Goal: Register for event/course

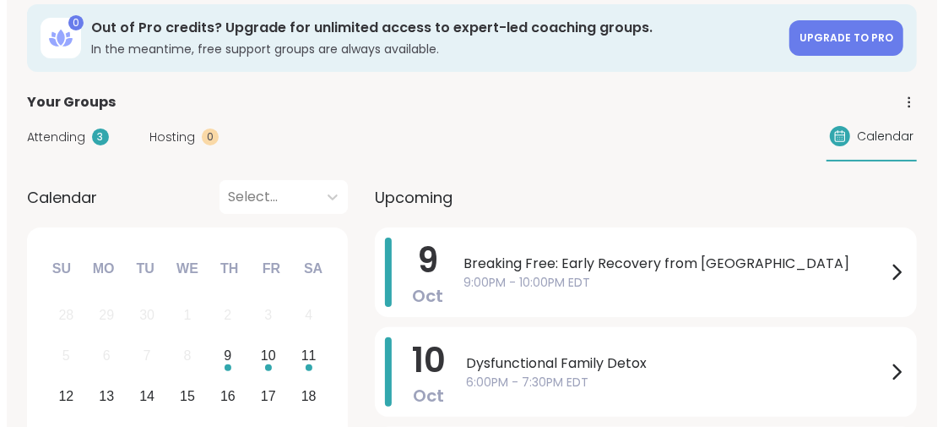
scroll to position [169, 0]
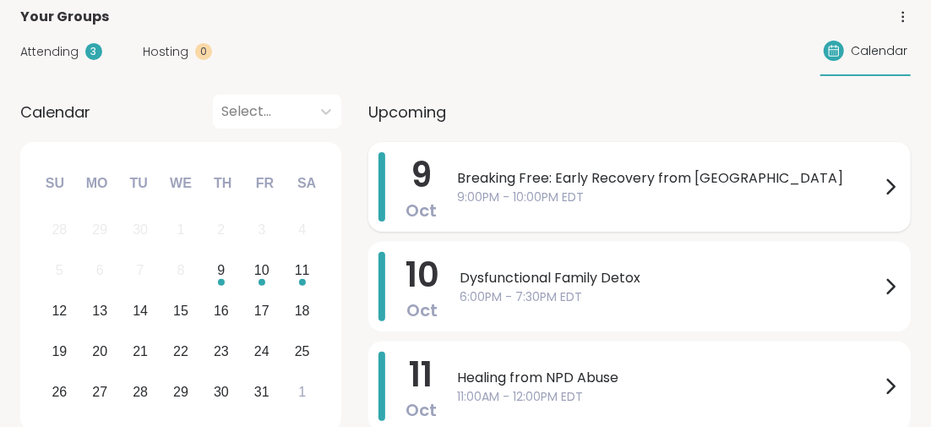
click at [522, 178] on span "Breaking Free: Early Recovery from [GEOGRAPHIC_DATA]" at bounding box center [668, 178] width 423 height 20
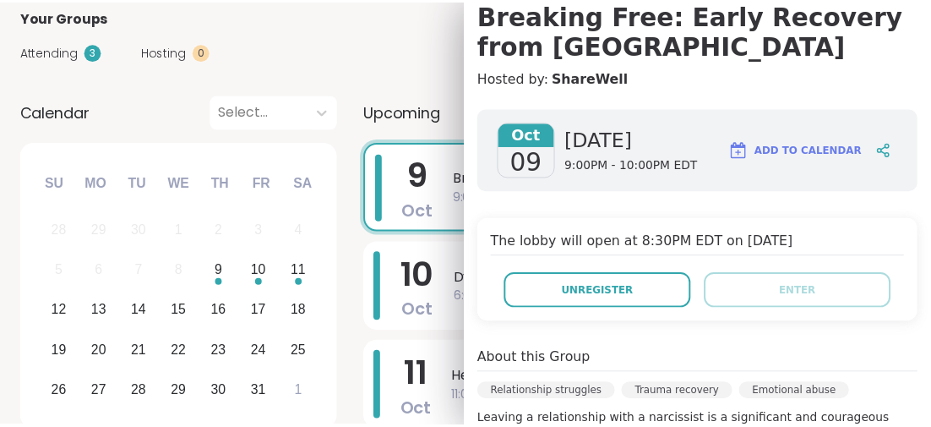
scroll to position [84, 0]
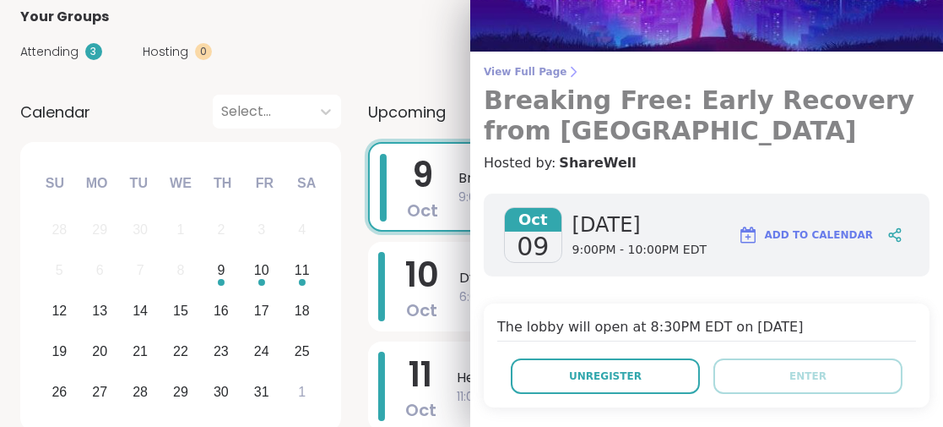
click at [650, 102] on h3 "Breaking Free: Early Recovery from [GEOGRAPHIC_DATA]" at bounding box center [707, 115] width 446 height 61
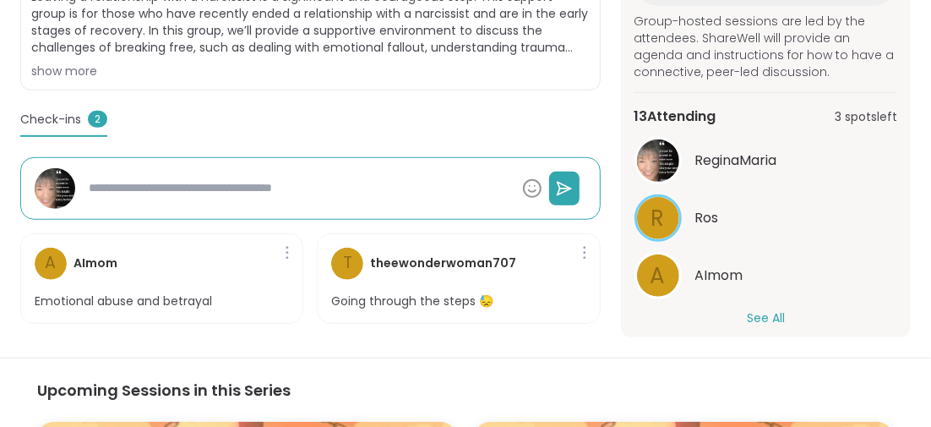
scroll to position [313, 0]
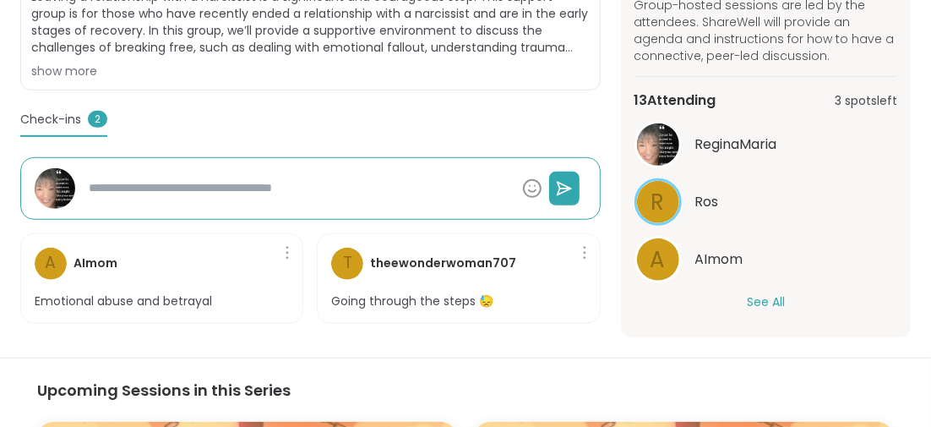
click at [767, 293] on button "See All" at bounding box center [766, 302] width 38 height 18
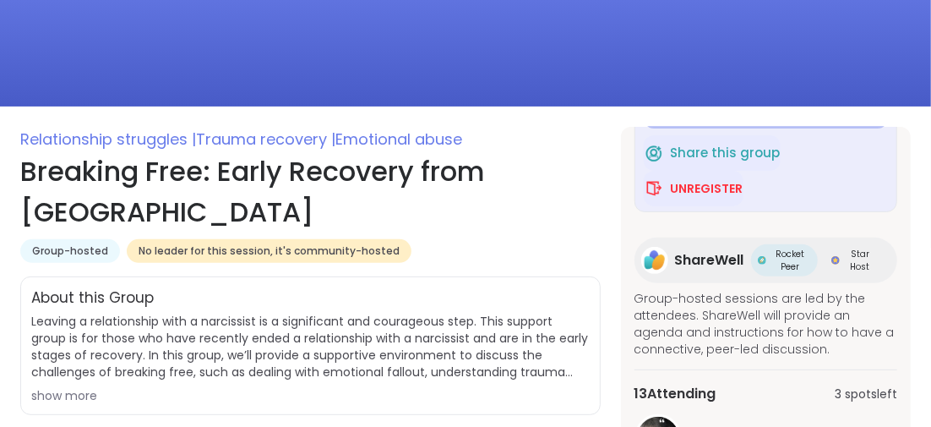
scroll to position [180, 0]
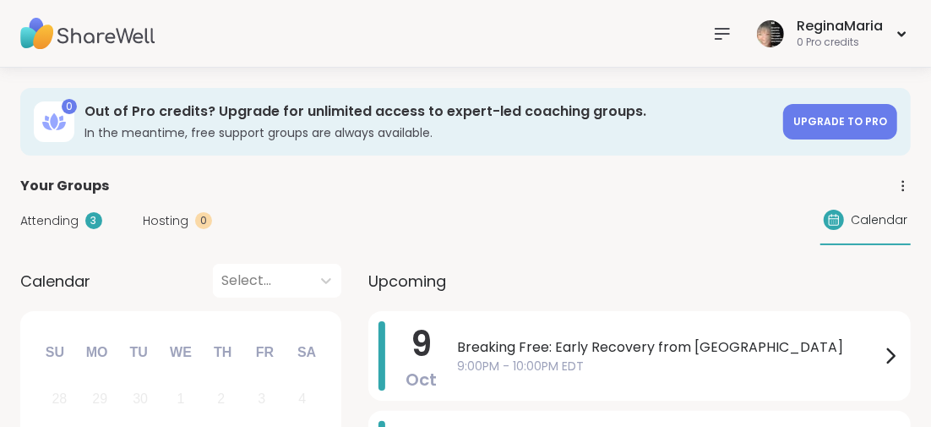
click at [719, 34] on icon at bounding box center [722, 34] width 20 height 20
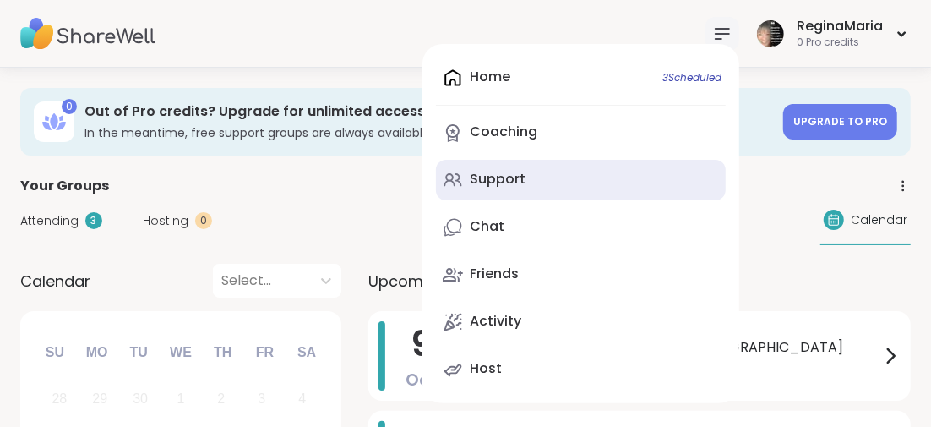
click at [519, 179] on div "Support" at bounding box center [498, 179] width 56 height 19
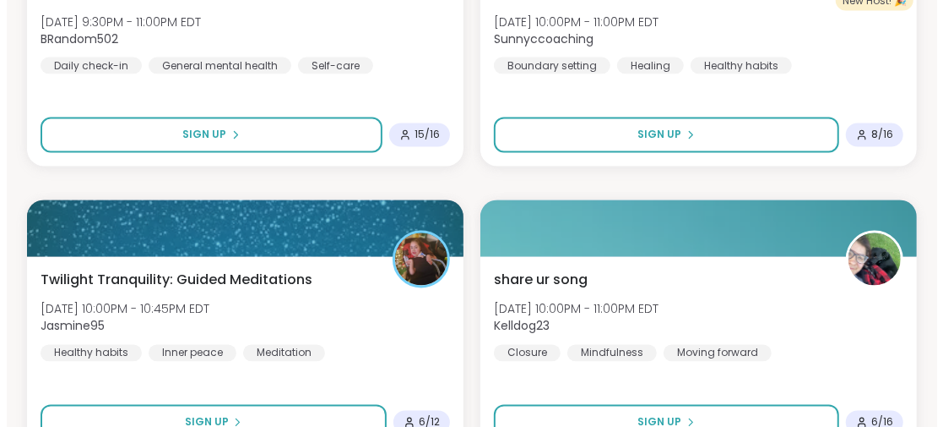
scroll to position [1605, 0]
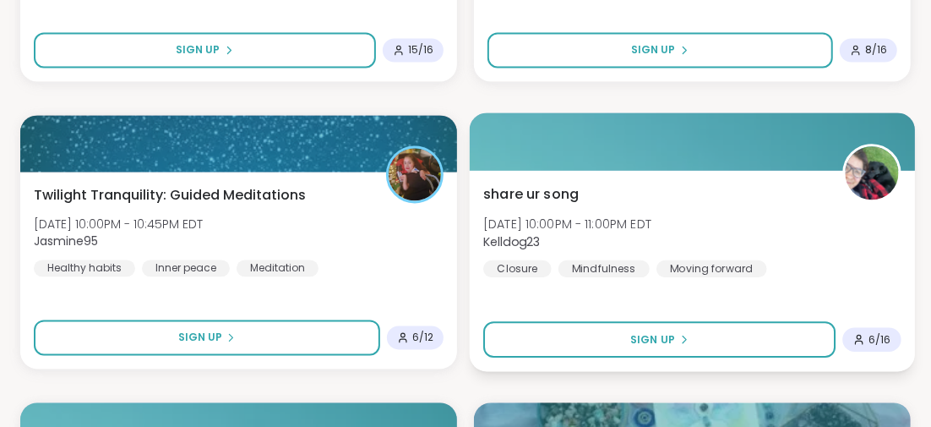
click at [541, 191] on span "share ur song" at bounding box center [530, 194] width 95 height 20
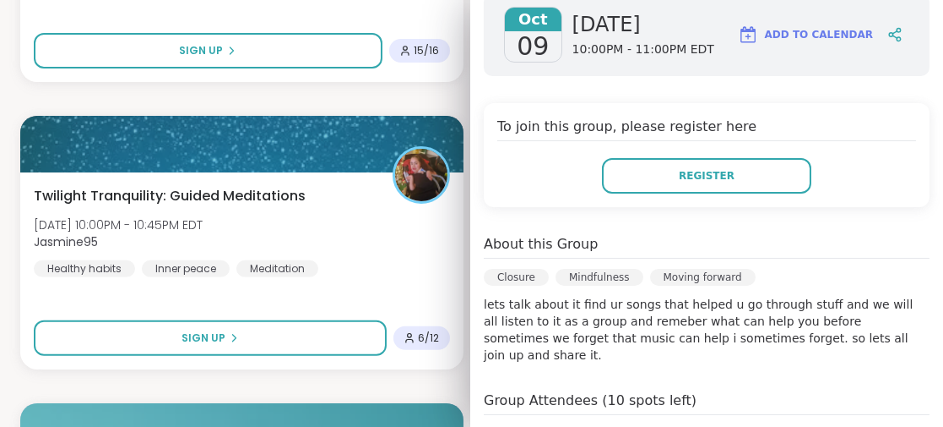
scroll to position [338, 0]
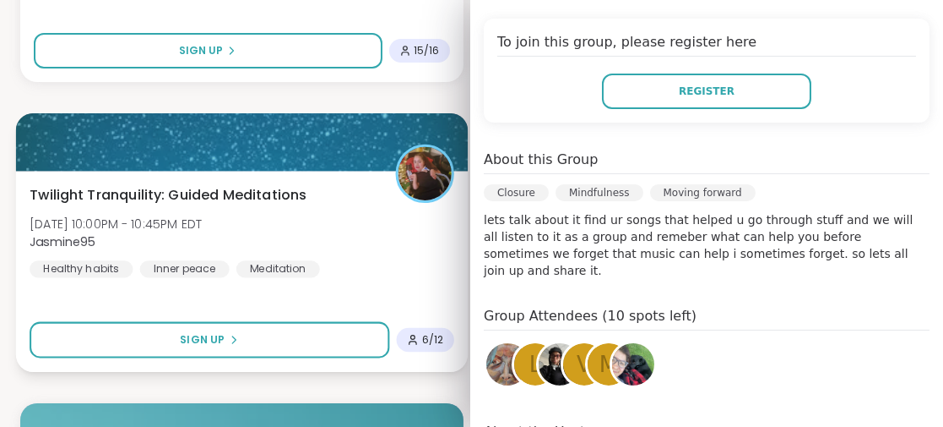
click at [326, 307] on div "Twilight Tranquility: Guided Meditations [DATE] 10:00PM - 10:45PM EDT Jasmine95…" at bounding box center [242, 271] width 452 height 201
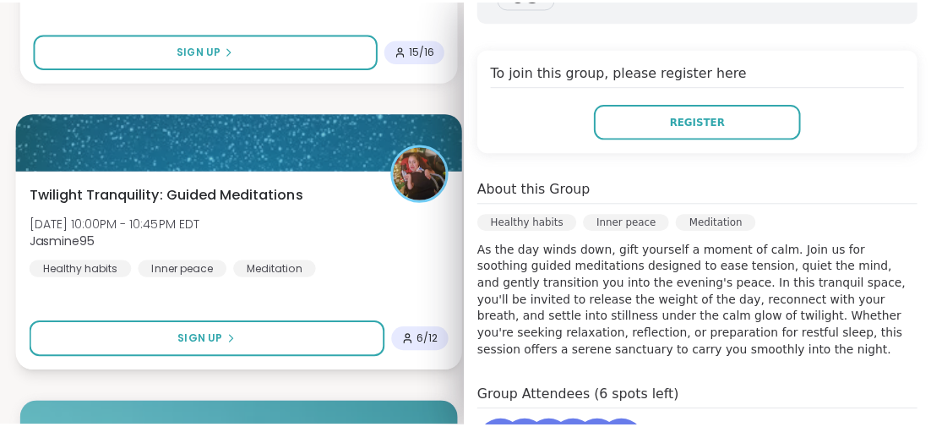
scroll to position [367, 0]
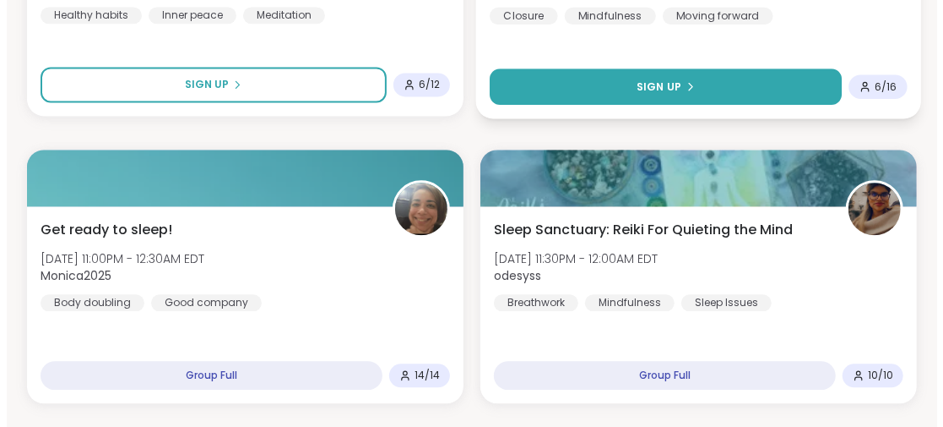
scroll to position [1943, 0]
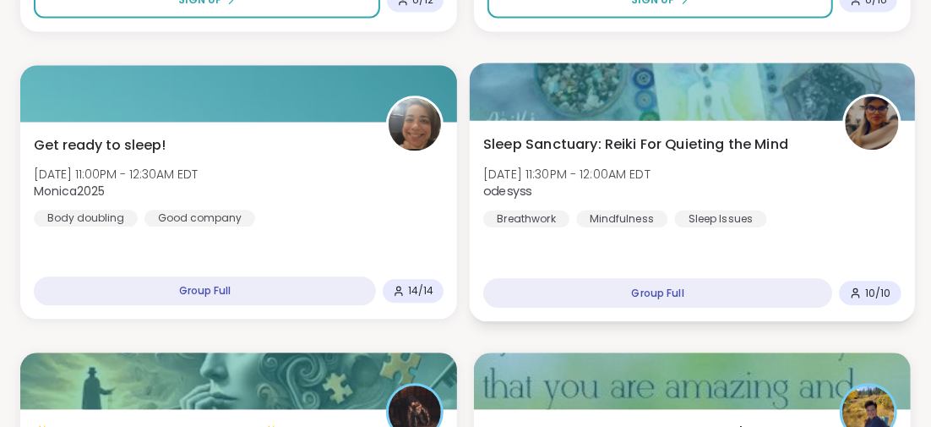
click at [539, 148] on span "Sleep Sanctuary: Reiki For Quieting the Mind" at bounding box center [635, 143] width 305 height 20
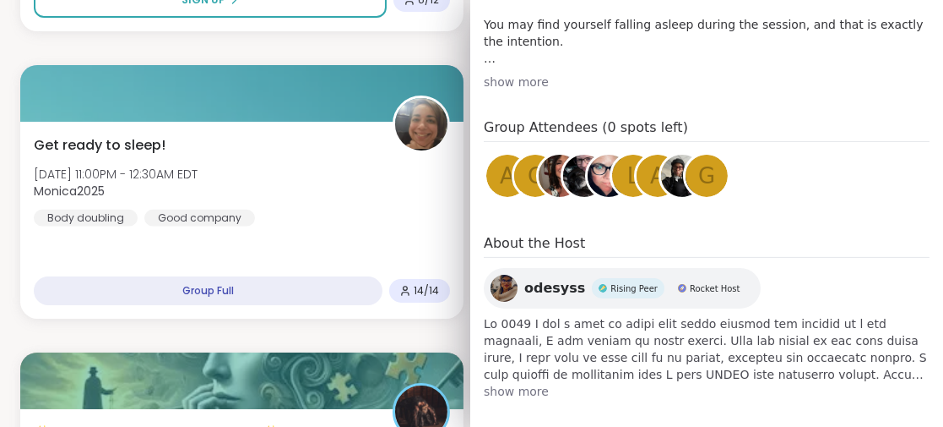
scroll to position [603, 0]
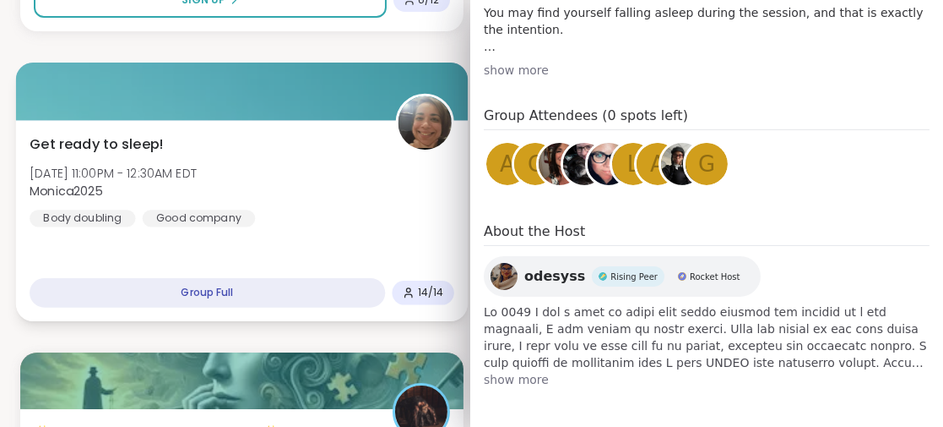
click at [327, 242] on div "Get ready to sleep! [DATE] 11:00PM - 12:30AM EDT Monica2025 Body doubling Good …" at bounding box center [242, 220] width 452 height 201
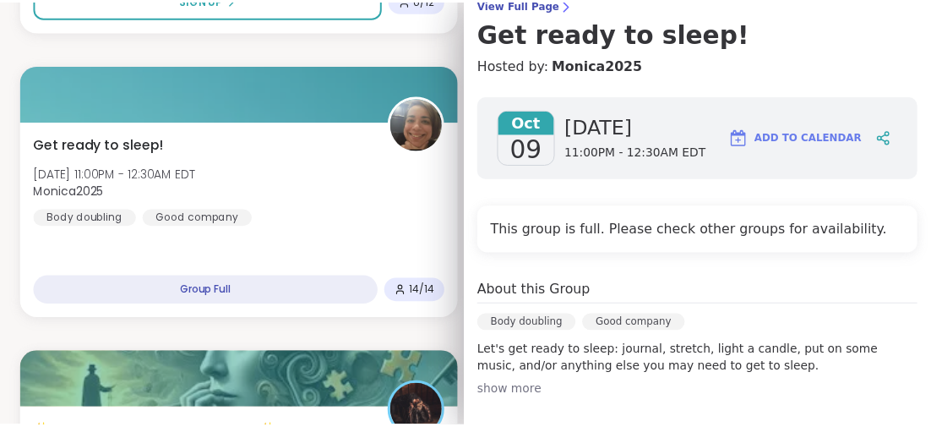
scroll to position [0, 0]
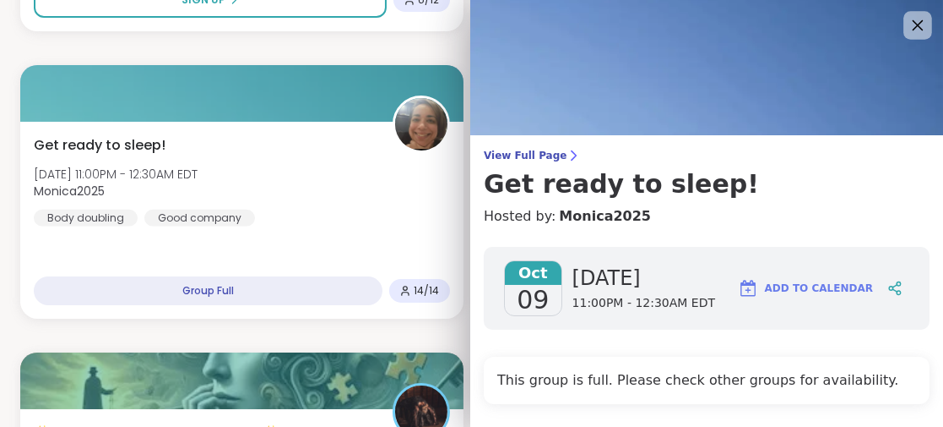
click at [907, 25] on icon at bounding box center [917, 24] width 21 height 21
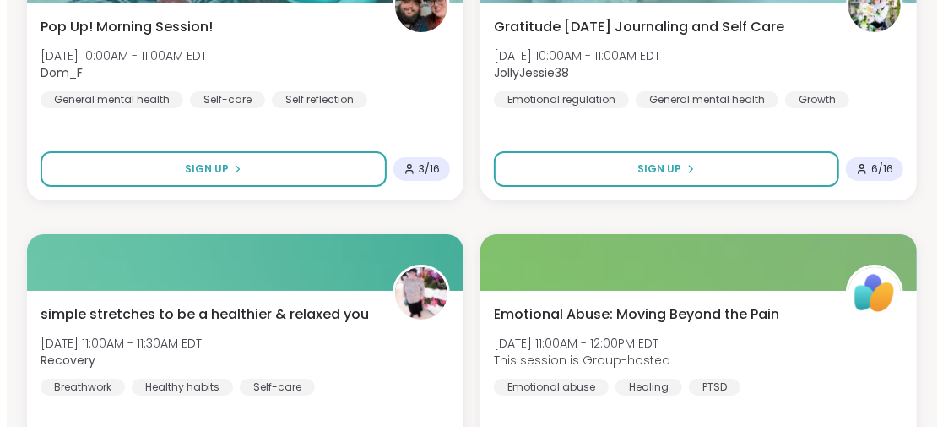
scroll to position [3294, 0]
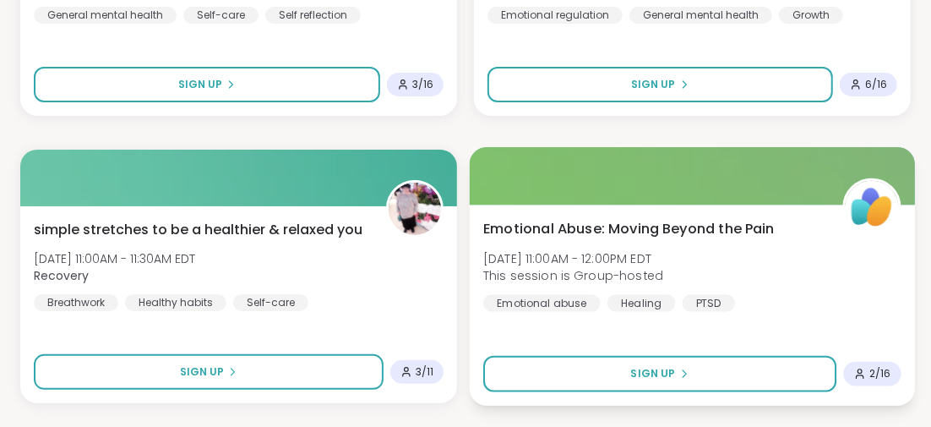
click at [564, 231] on span "Emotional Abuse: Moving Beyond the Pain" at bounding box center [628, 228] width 291 height 20
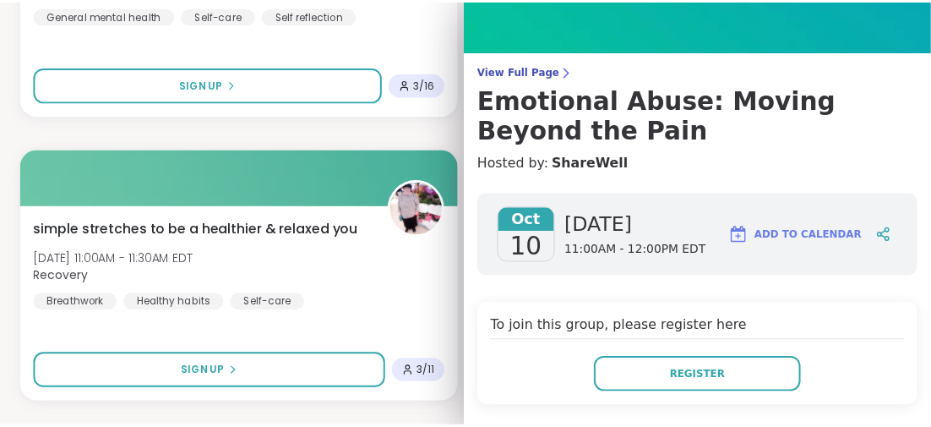
scroll to position [0, 0]
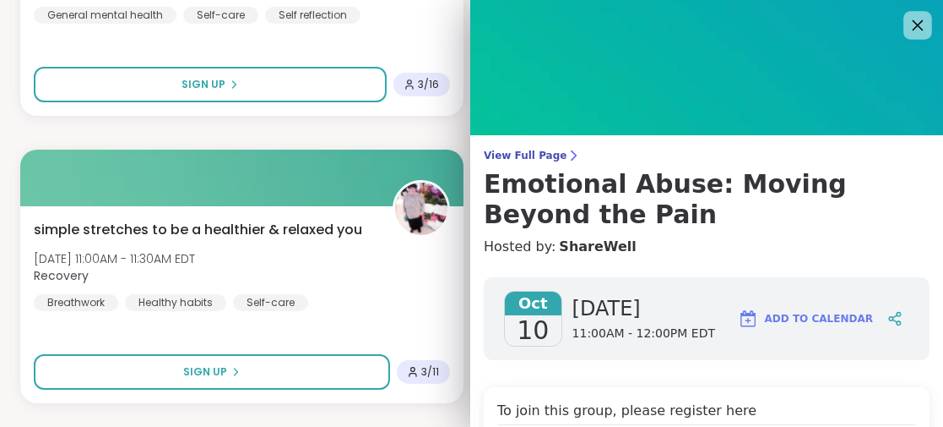
click at [907, 15] on icon at bounding box center [917, 24] width 21 height 21
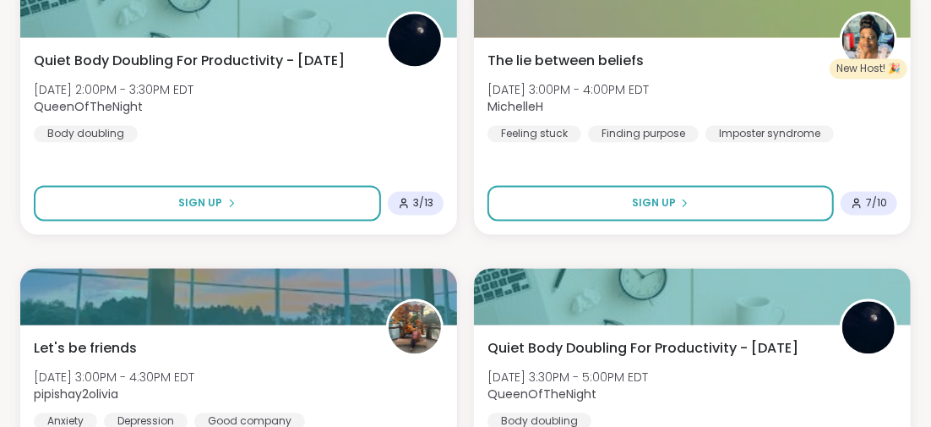
scroll to position [5062, 0]
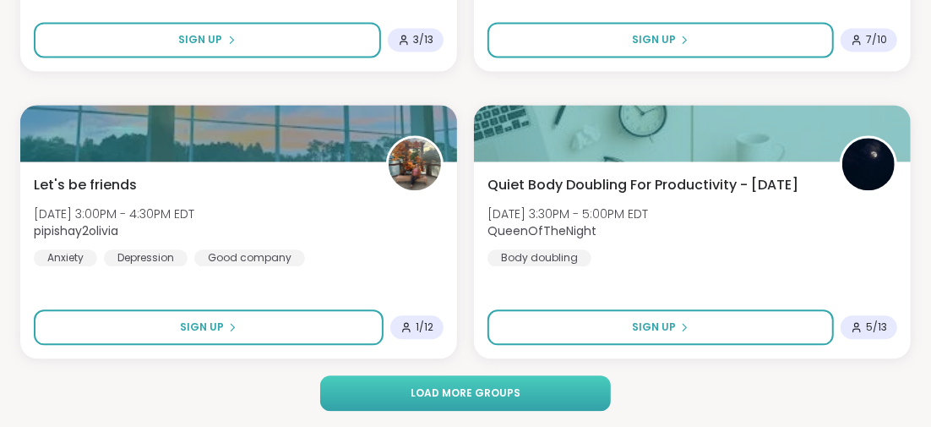
click at [452, 385] on span "Load more groups" at bounding box center [465, 392] width 110 height 15
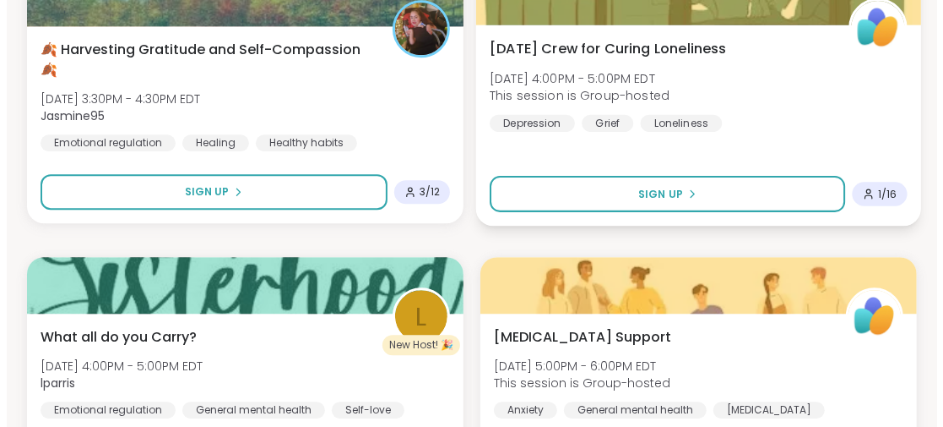
scroll to position [5569, 0]
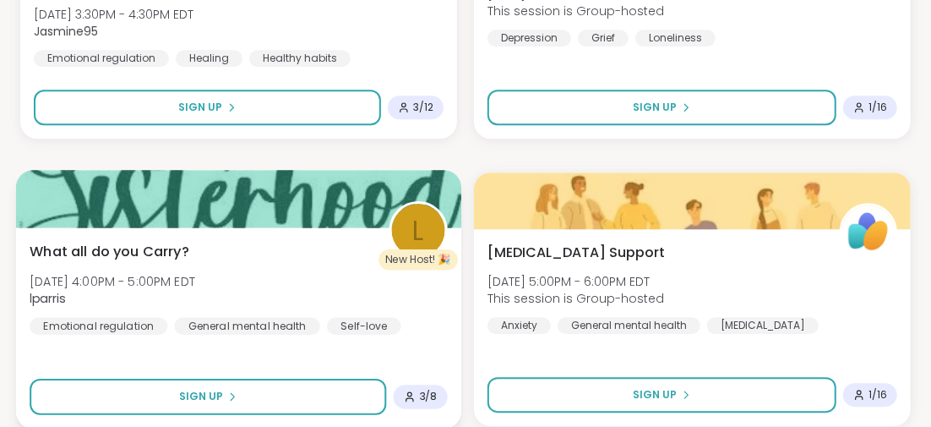
click at [170, 253] on span "What all do you Carry?" at bounding box center [110, 251] width 160 height 20
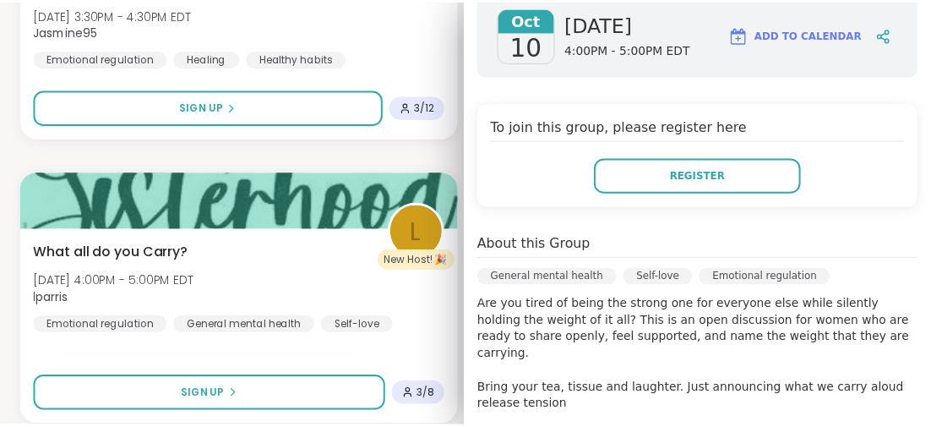
scroll to position [338, 0]
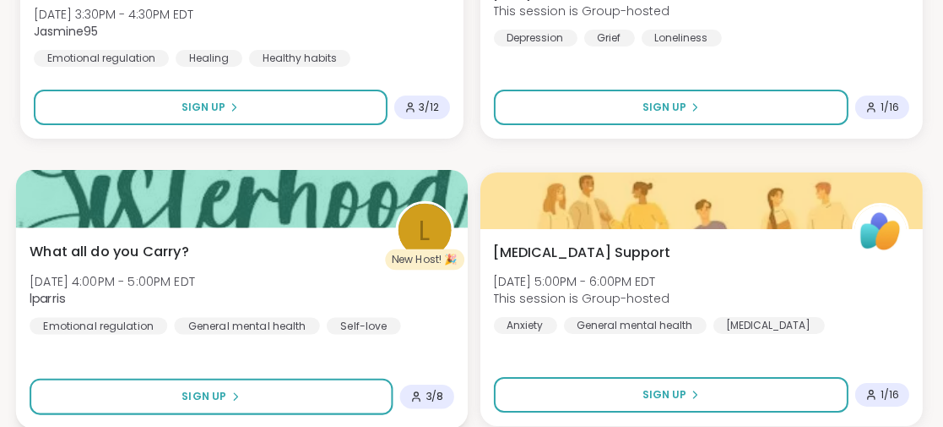
click at [244, 353] on div "What all do you Carry? [DATE] 4:00PM - 5:00PM EDT lparris Emotional regulation …" at bounding box center [242, 327] width 452 height 201
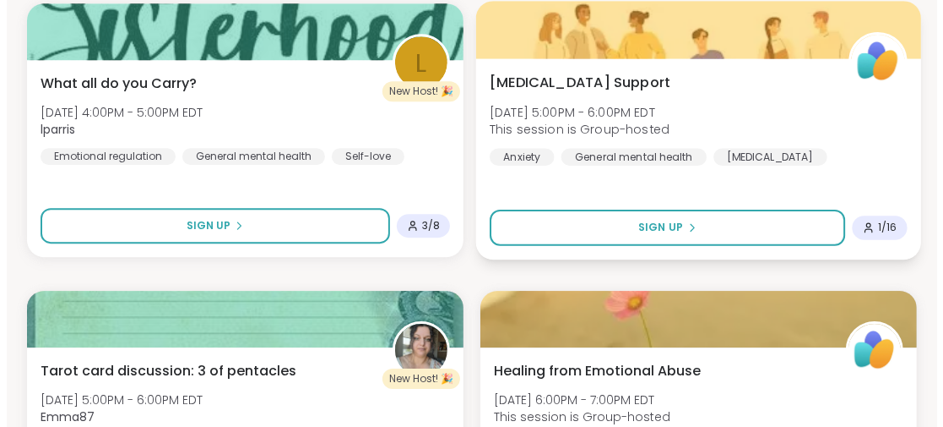
scroll to position [5822, 0]
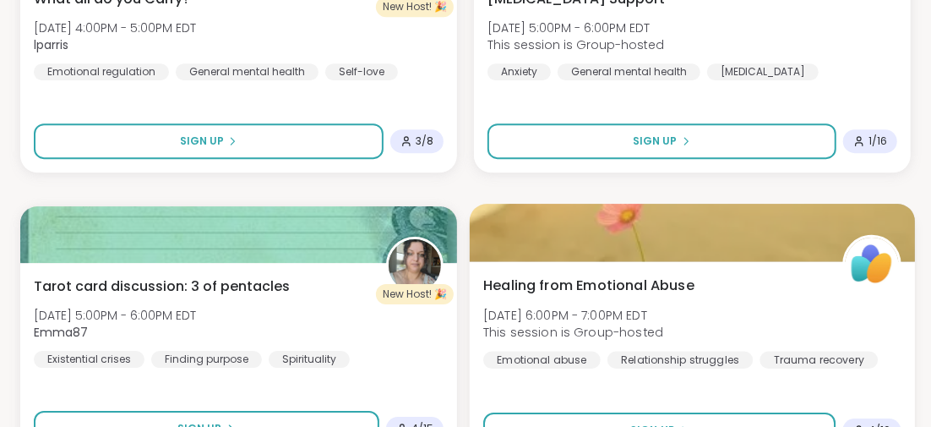
click at [639, 281] on span "Healing from Emotional Abuse" at bounding box center [588, 284] width 211 height 20
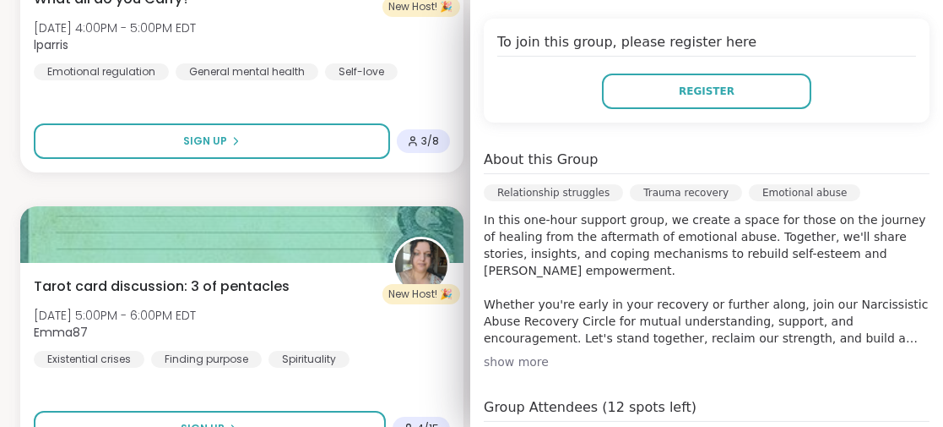
scroll to position [421, 0]
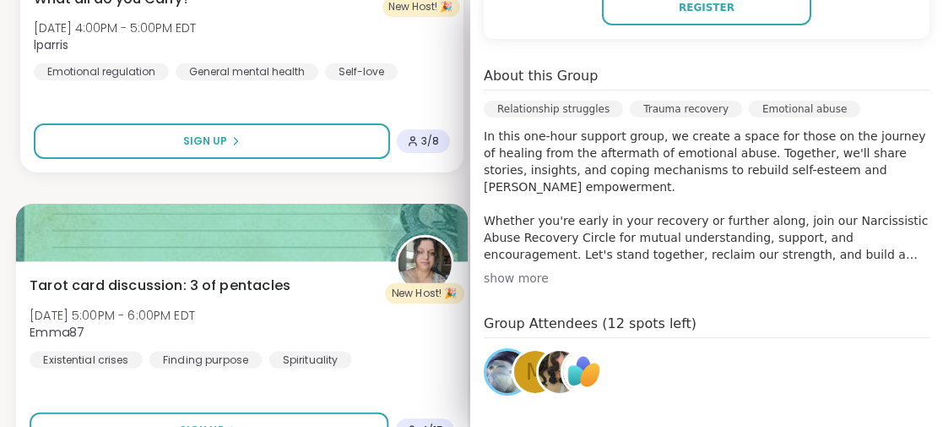
click at [377, 388] on div "Tarot card discussion: 3 of pentacles [DATE] 5:00PM - 6:00PM EDT Emma87 Existen…" at bounding box center [242, 361] width 452 height 201
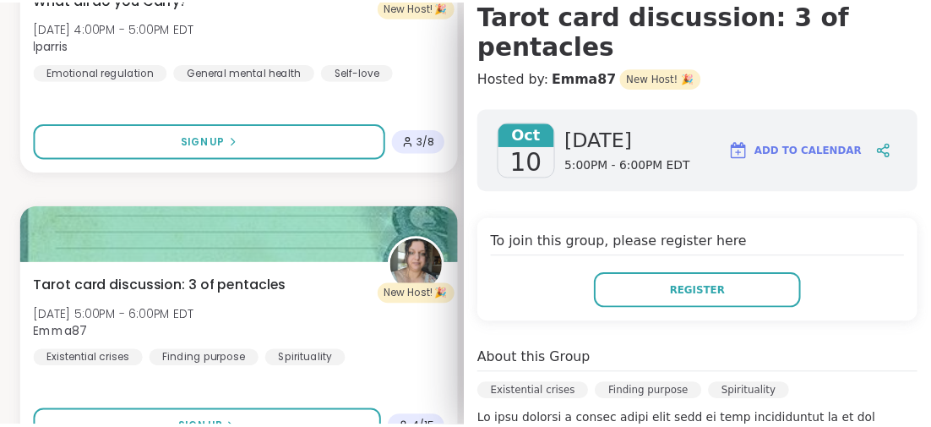
scroll to position [0, 0]
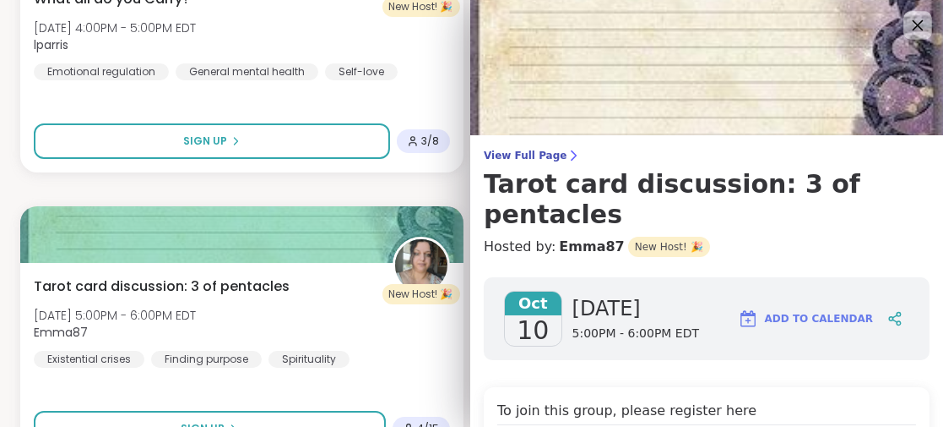
click at [907, 25] on icon at bounding box center [917, 24] width 21 height 21
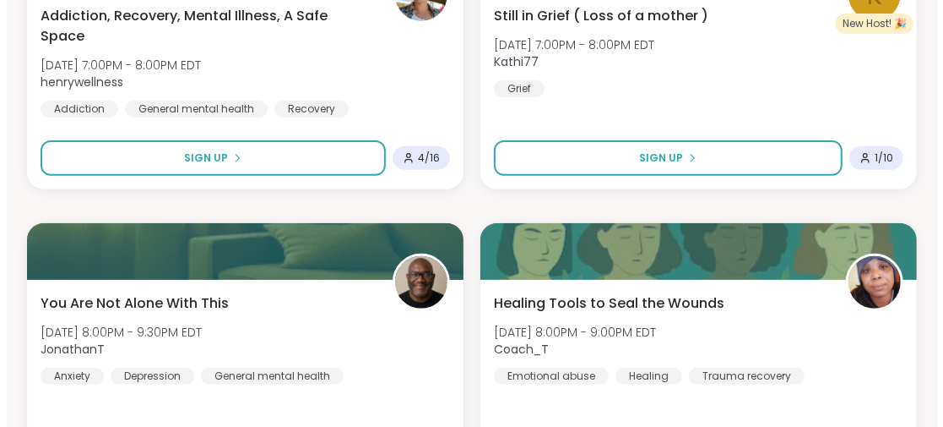
scroll to position [6751, 0]
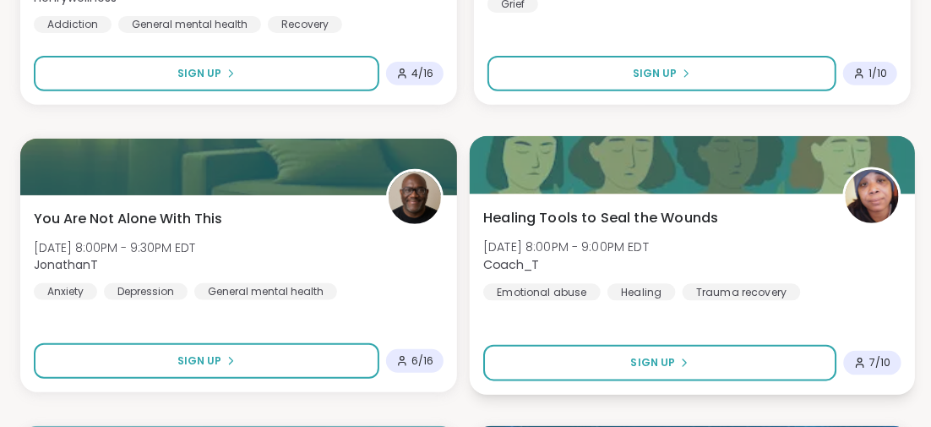
click at [591, 211] on span "Healing Tools to Seal the Wounds" at bounding box center [600, 217] width 235 height 20
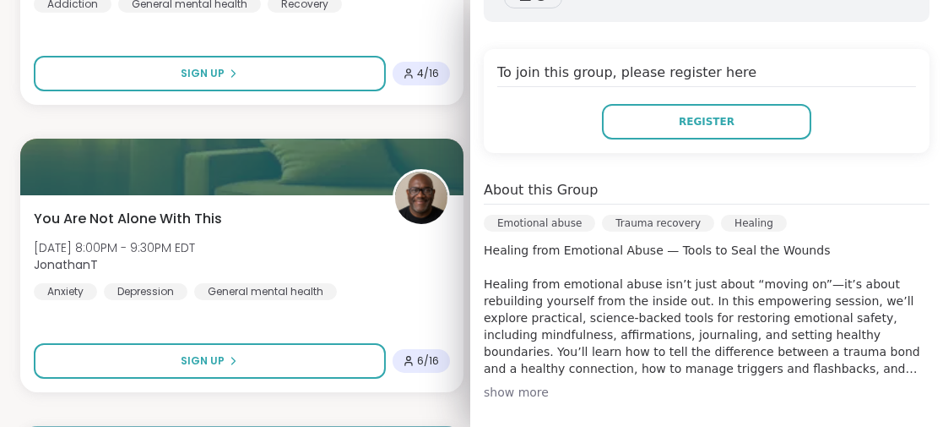
scroll to position [421, 0]
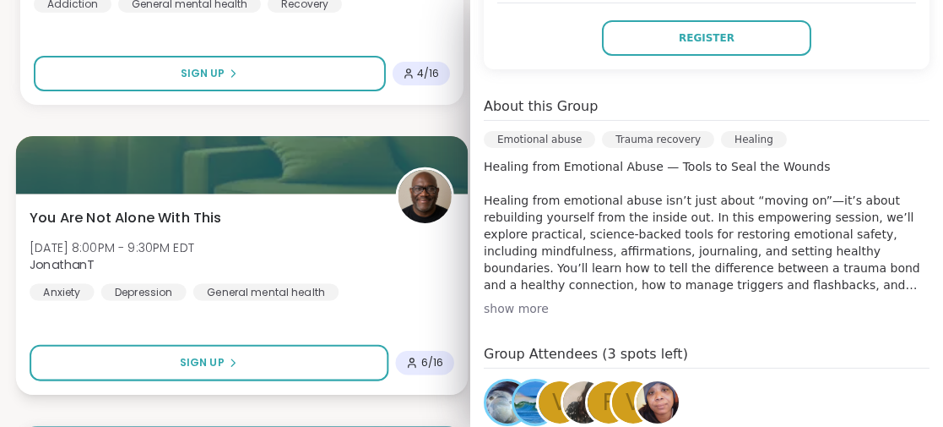
click at [319, 321] on div "You Are Not Alone With [DATE][DATE] 8:00PM - 9:30PM EDT JonathanT Anxiety [MEDI…" at bounding box center [242, 293] width 452 height 201
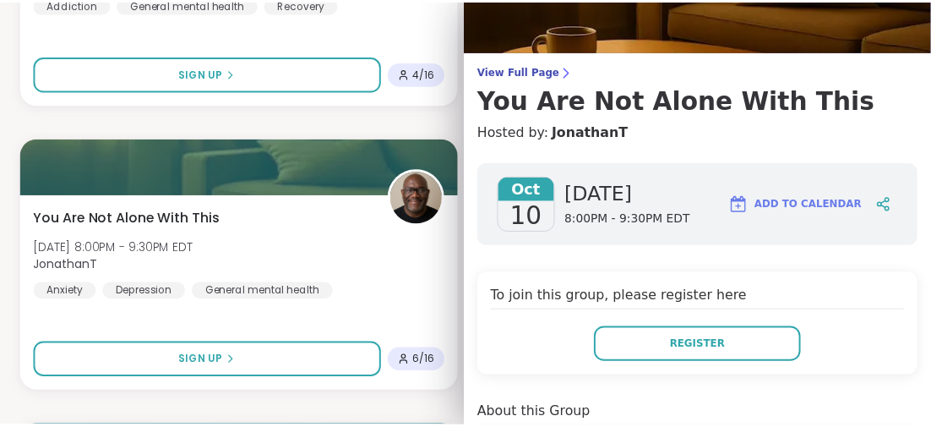
scroll to position [0, 0]
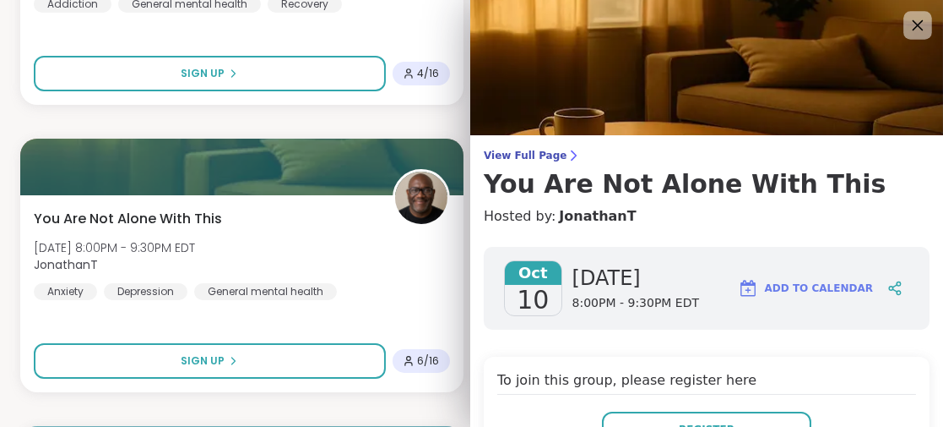
click at [907, 24] on icon at bounding box center [917, 24] width 21 height 21
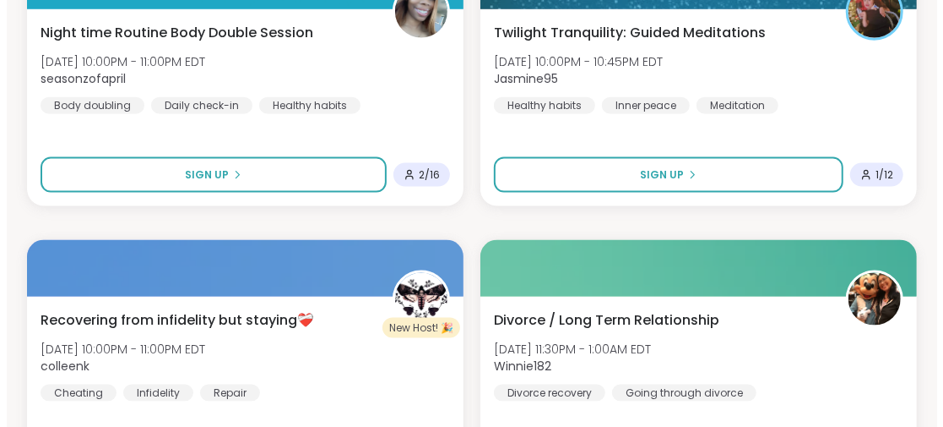
scroll to position [7596, 0]
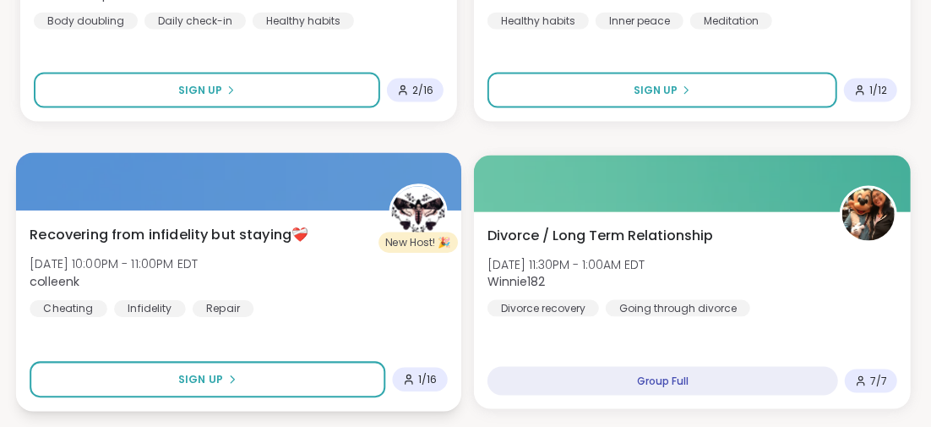
click at [258, 232] on span "Recovering from infidelity but staying❤️‍🩹" at bounding box center [169, 234] width 279 height 20
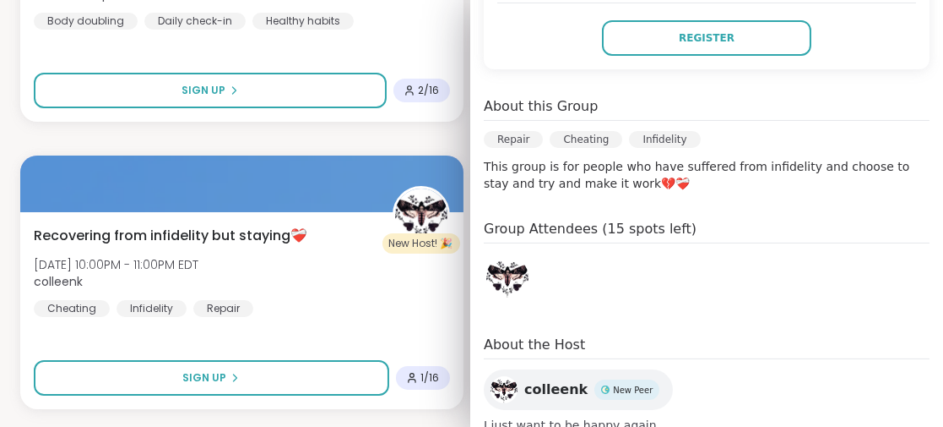
scroll to position [467, 0]
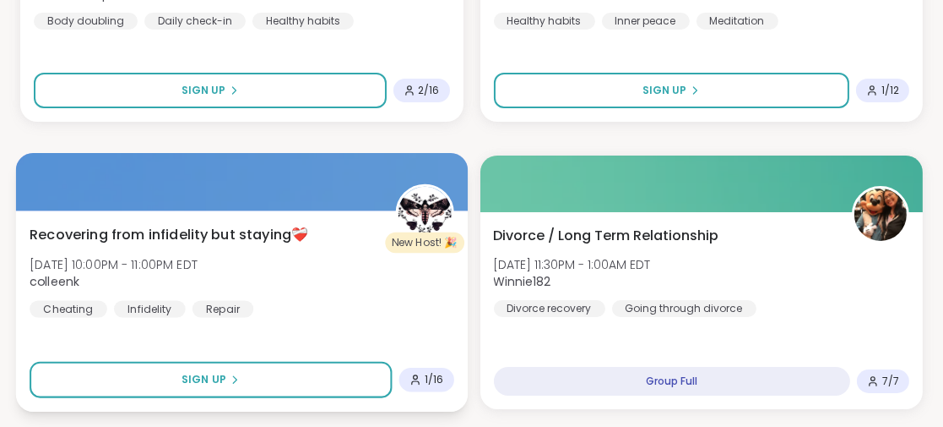
click at [282, 332] on div "Recovering from infidelity but staying❤️‍🩹 [DATE] 10:00PM - 11:00PM EDT colleen…" at bounding box center [242, 310] width 452 height 201
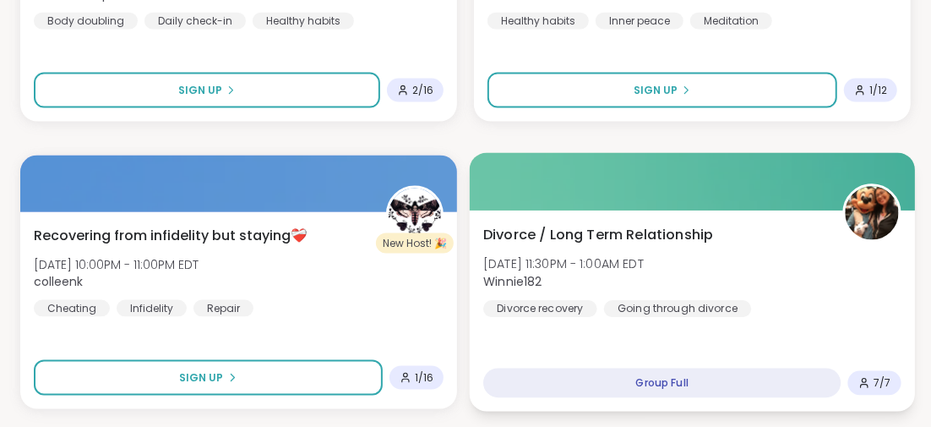
click at [552, 233] on span "Divorce / Long Term Relationship" at bounding box center [598, 234] width 230 height 20
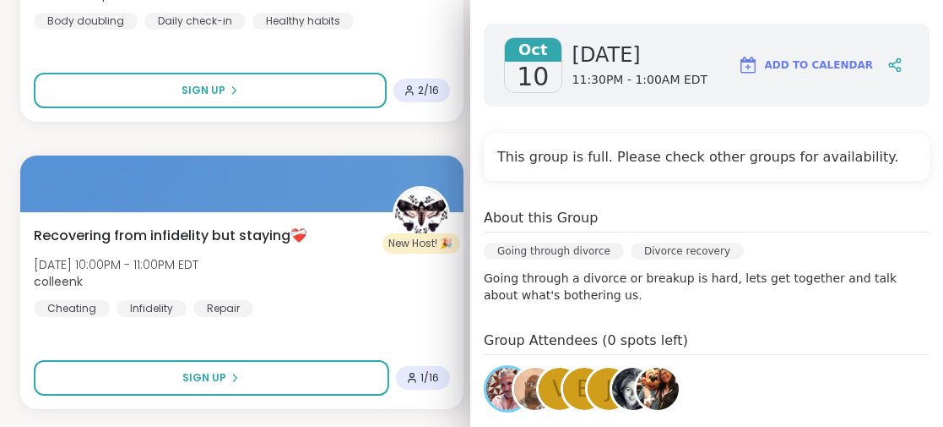
scroll to position [338, 0]
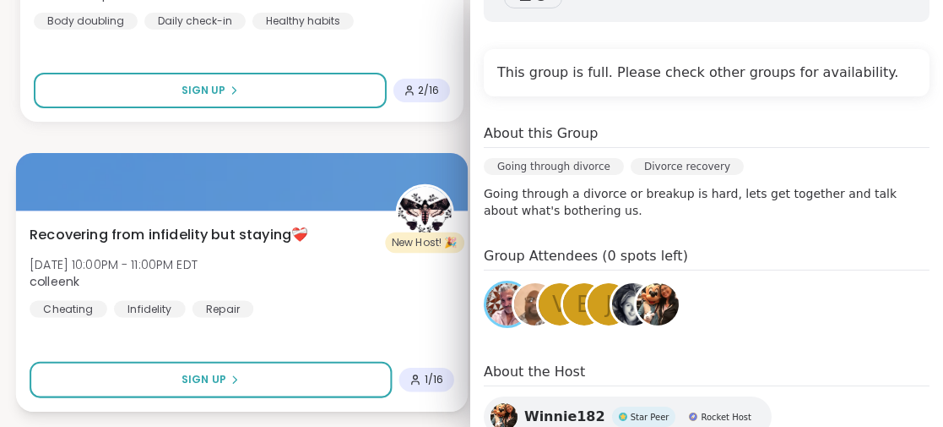
click at [346, 335] on div "Recovering from infidelity but staying❤️‍🩹 [DATE] 10:00PM - 11:00PM EDT colleen…" at bounding box center [242, 310] width 452 height 201
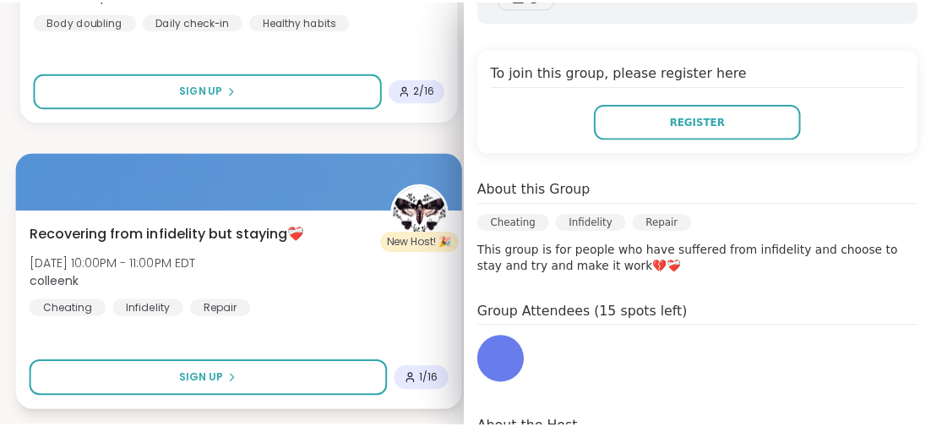
scroll to position [424, 0]
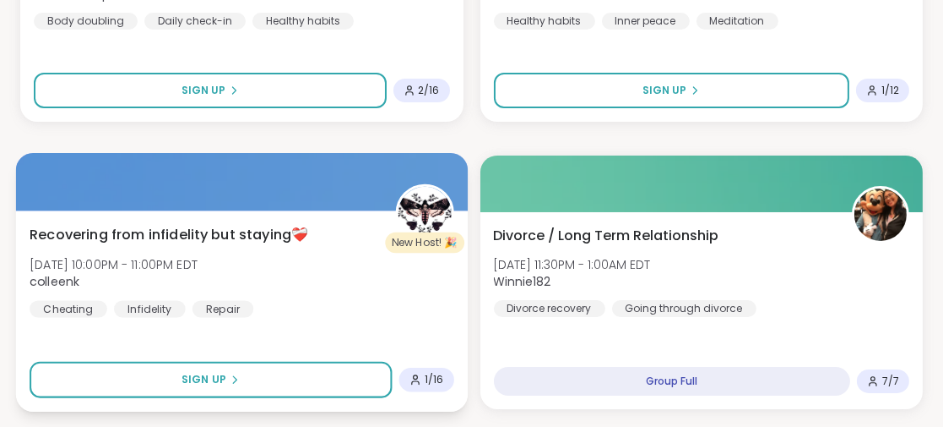
click at [346, 335] on div "Recovering from infidelity but staying❤️‍🩹 [DATE] 10:00PM - 11:00PM EDT colleen…" at bounding box center [242, 310] width 452 height 201
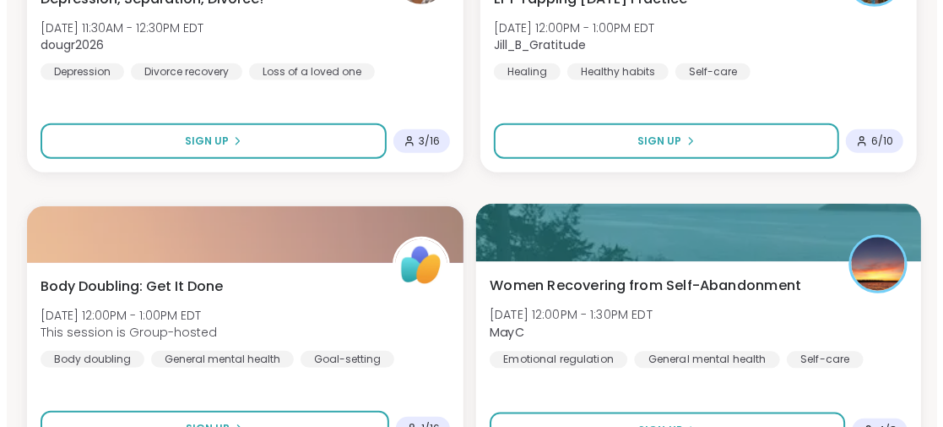
scroll to position [10214, 0]
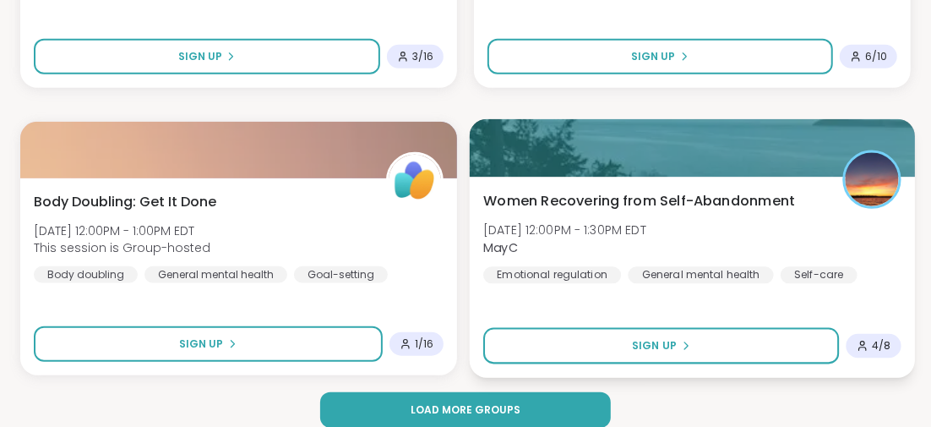
click at [604, 204] on span "Women Recovering from Self-Abandonment" at bounding box center [639, 200] width 312 height 20
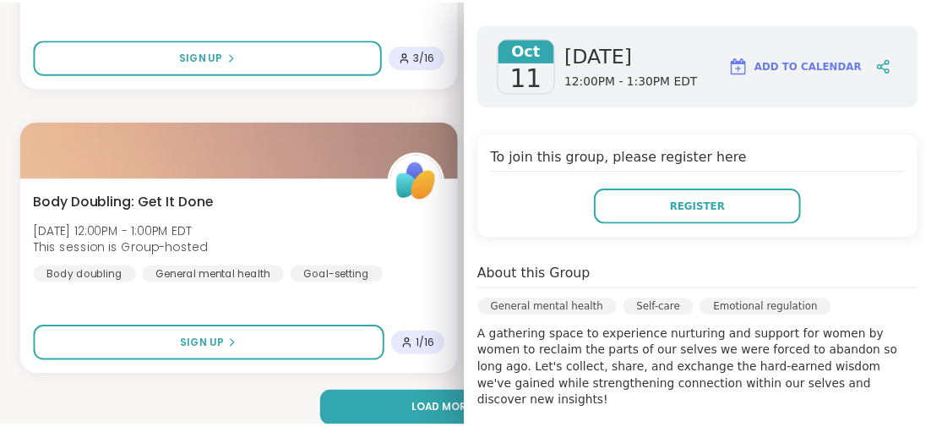
scroll to position [338, 0]
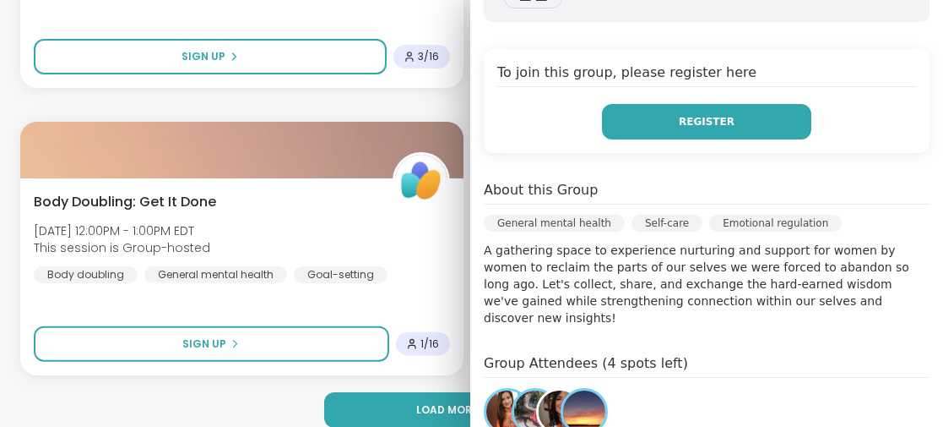
click at [632, 131] on button "Register" at bounding box center [706, 121] width 209 height 35
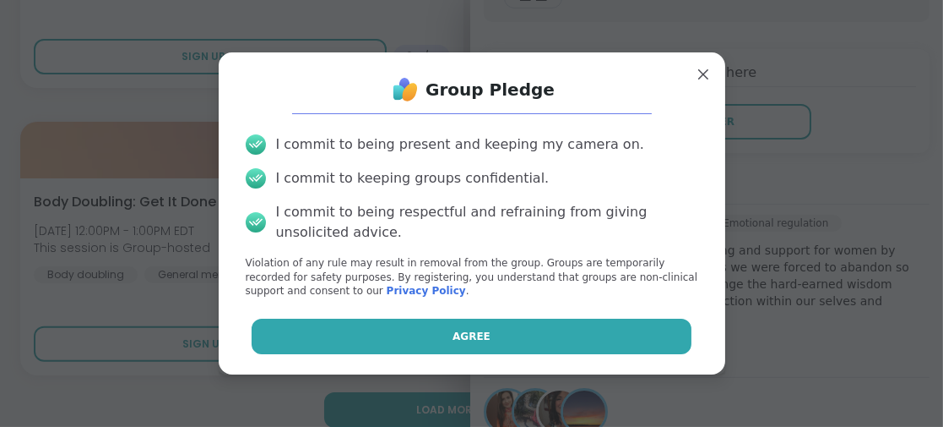
click at [497, 327] on button "Agree" at bounding box center [472, 335] width 440 height 35
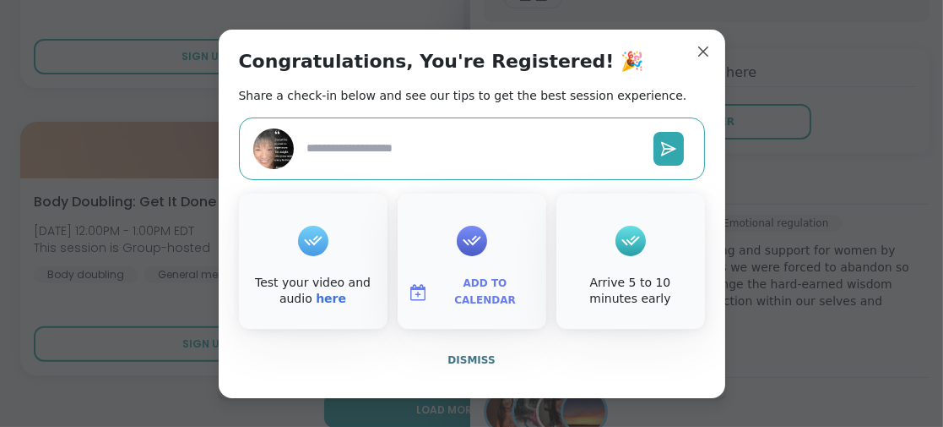
type textarea "*"
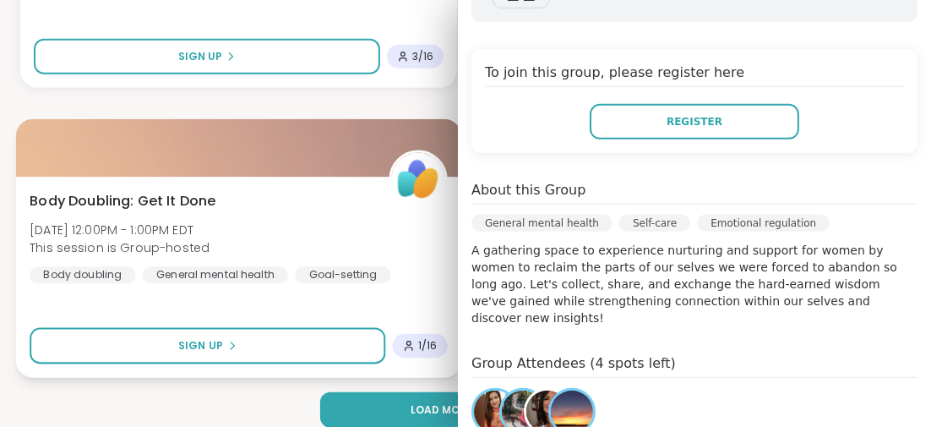
click at [233, 310] on div "Body Doubling: Get It Done [DATE] 12:00PM - 1:00PM EDT This session is Group-ho…" at bounding box center [238, 277] width 445 height 201
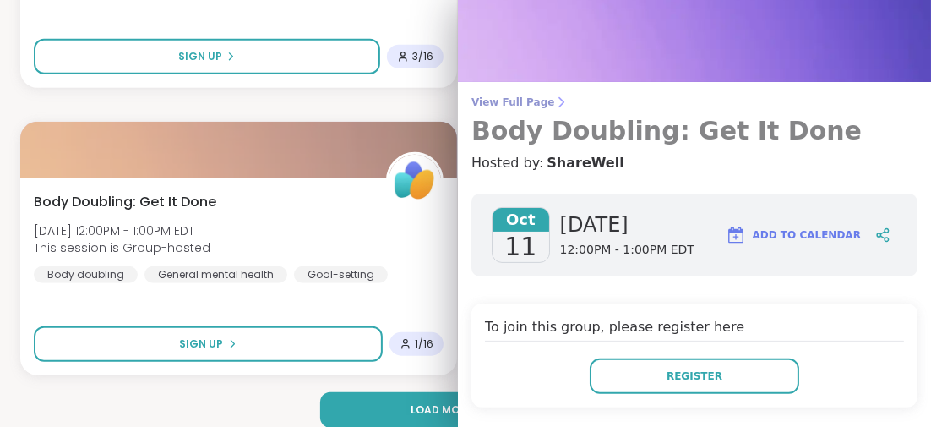
scroll to position [0, 0]
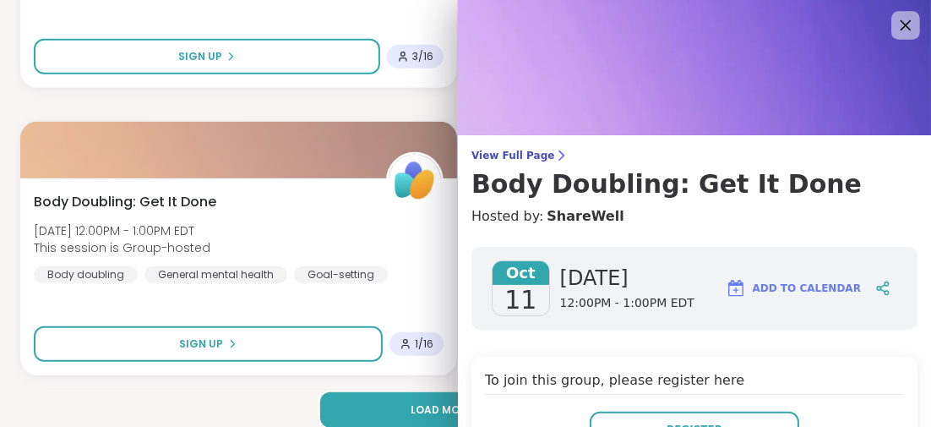
click at [900, 21] on icon at bounding box center [905, 25] width 11 height 11
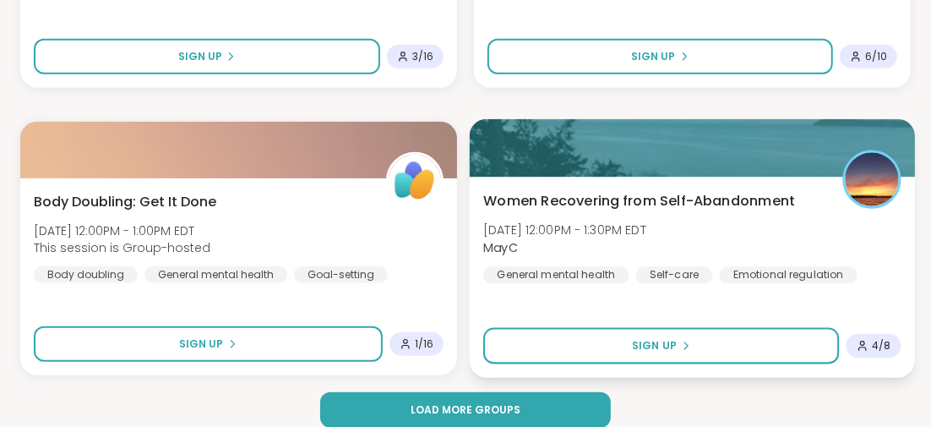
scroll to position [10230, 0]
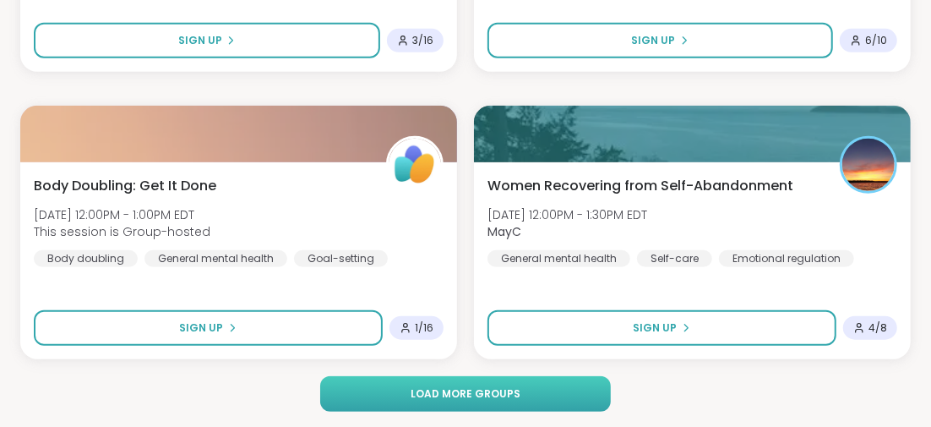
click at [489, 386] on span "Load more groups" at bounding box center [465, 393] width 110 height 15
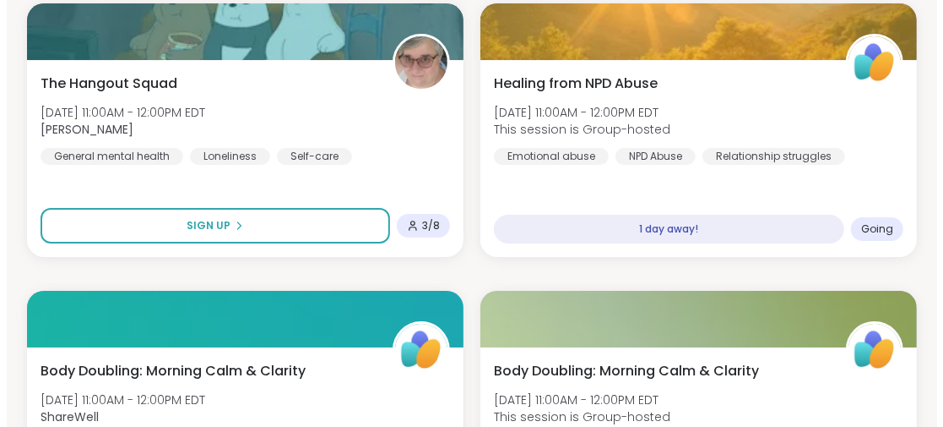
scroll to position [9386, 0]
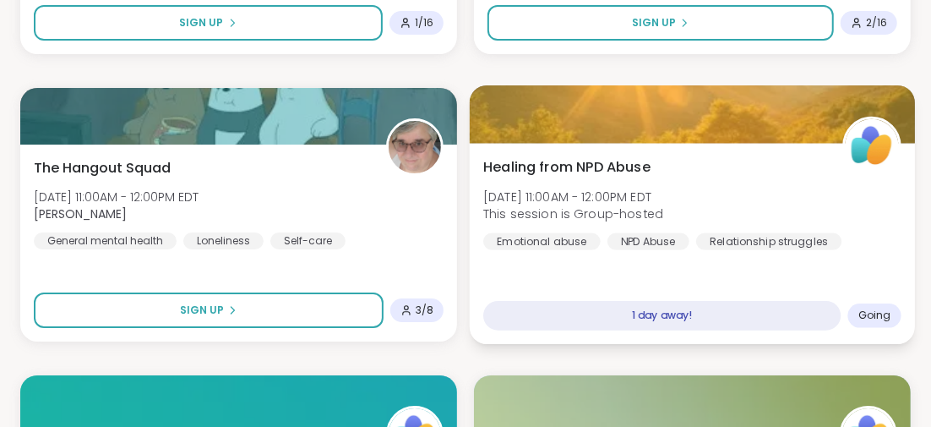
click at [633, 163] on span "Healing from NPD Abuse" at bounding box center [566, 166] width 167 height 20
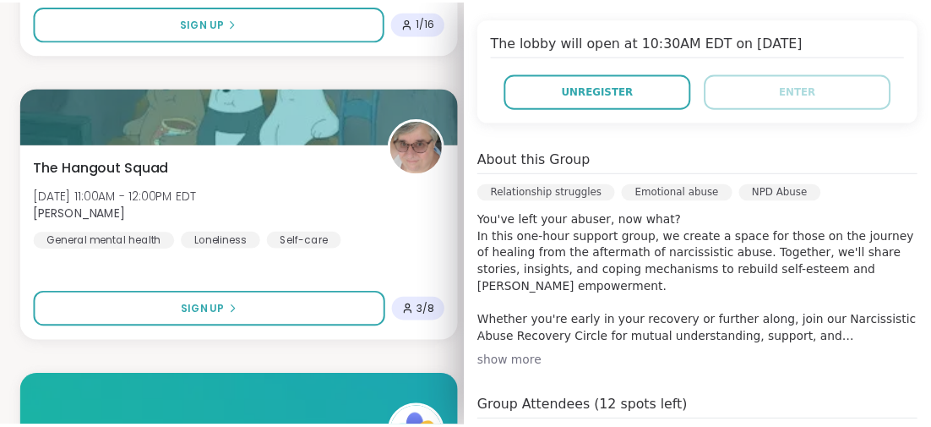
scroll to position [421, 0]
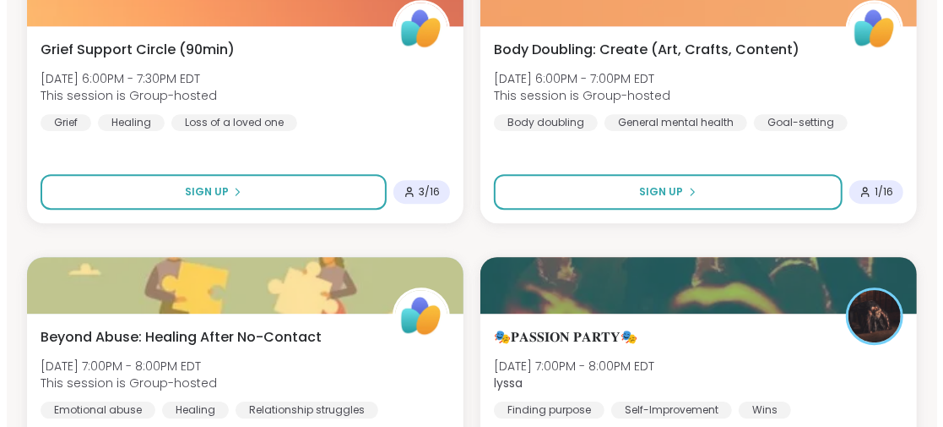
scroll to position [12173, 0]
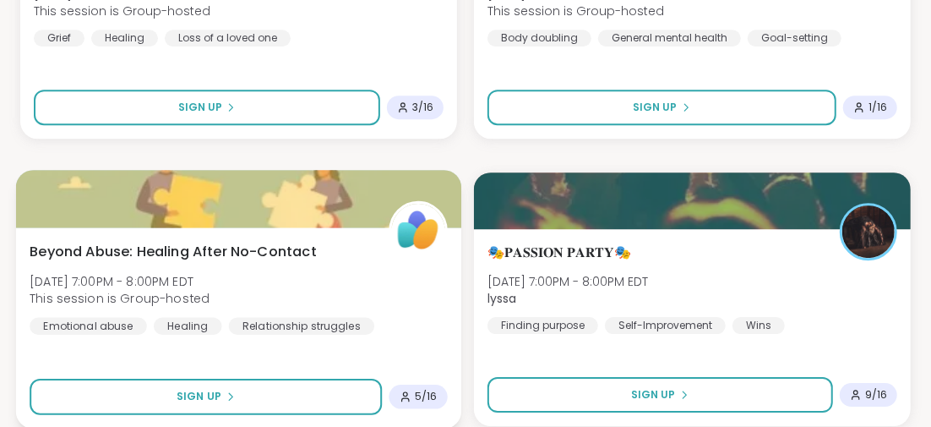
click at [293, 252] on span "Beyond Abuse: Healing After No-Contact" at bounding box center [173, 251] width 287 height 20
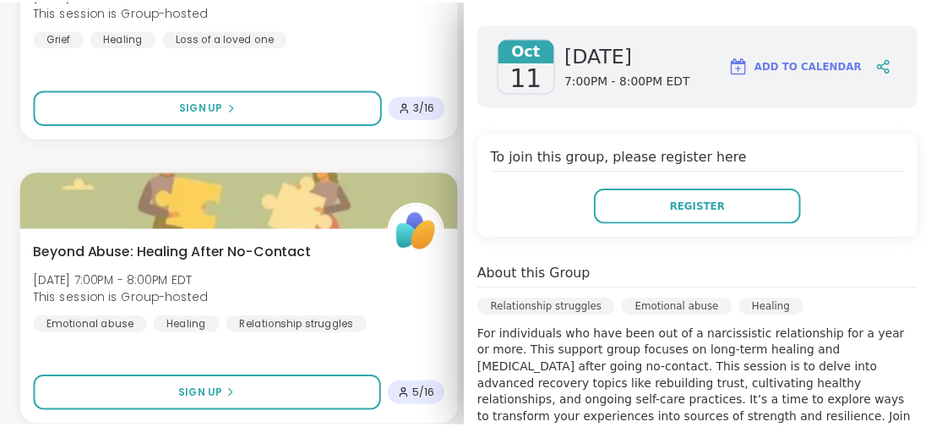
scroll to position [421, 0]
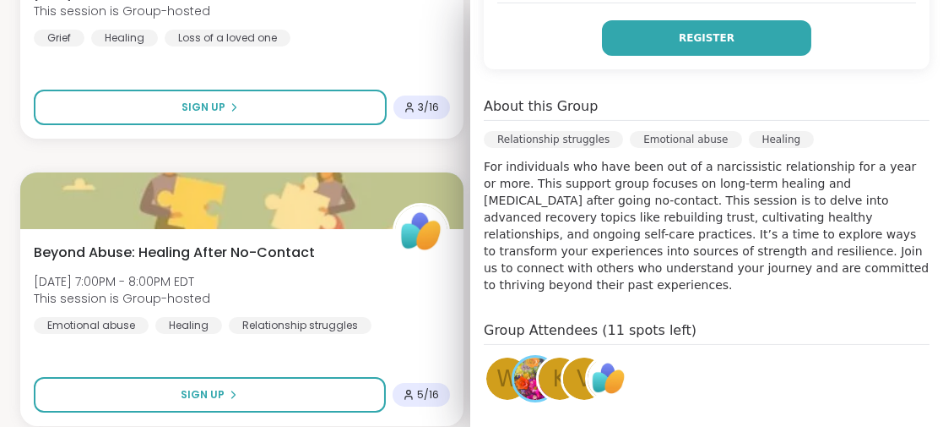
click at [731, 36] on button "Register" at bounding box center [706, 37] width 209 height 35
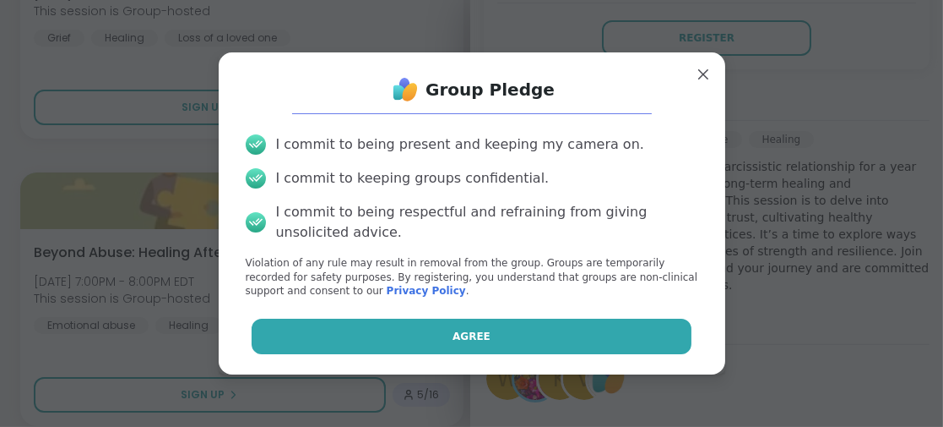
click at [366, 337] on button "Agree" at bounding box center [472, 335] width 440 height 35
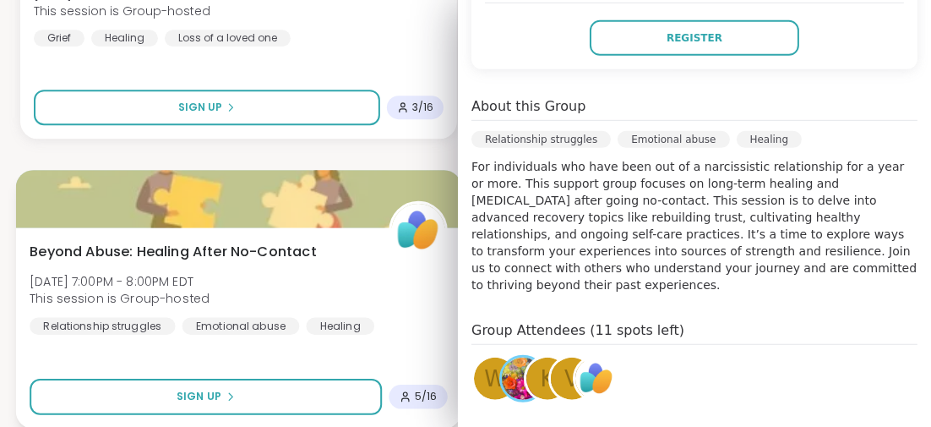
click at [288, 360] on div "Beyond Abuse: Healing After No-Contact [DATE] 7:00PM - 8:00PM EDT This session …" at bounding box center [238, 327] width 445 height 201
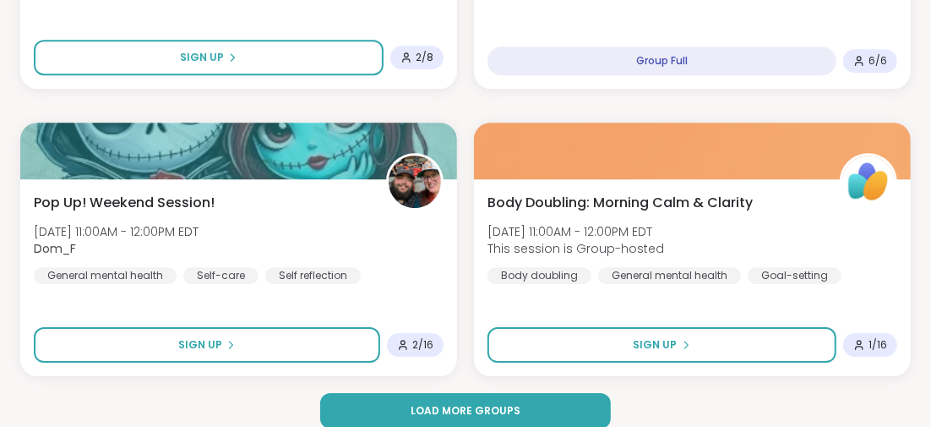
scroll to position [15399, 0]
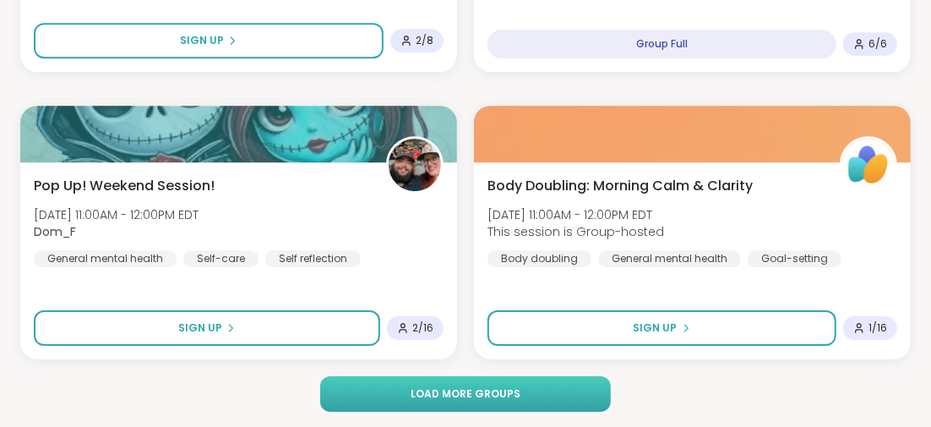
click at [473, 383] on button "Load more groups" at bounding box center [465, 393] width 290 height 35
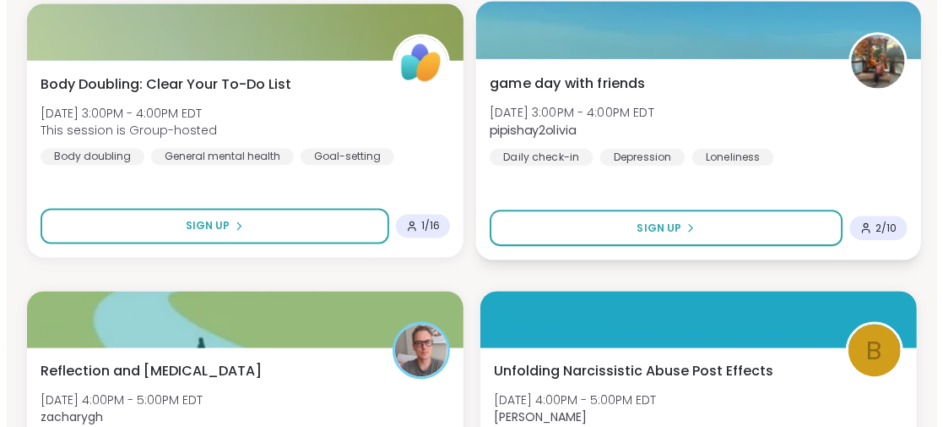
scroll to position [17596, 0]
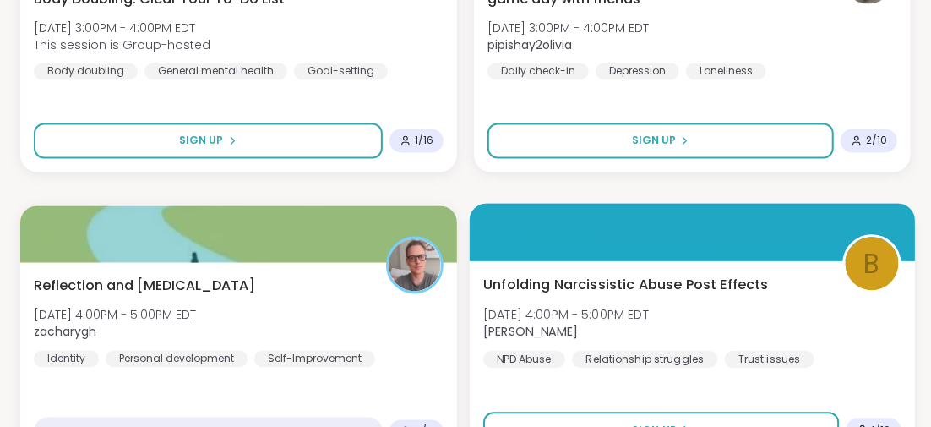
click at [595, 280] on span "Unfolding Narcissistic Abuse Post Effects" at bounding box center [625, 284] width 285 height 20
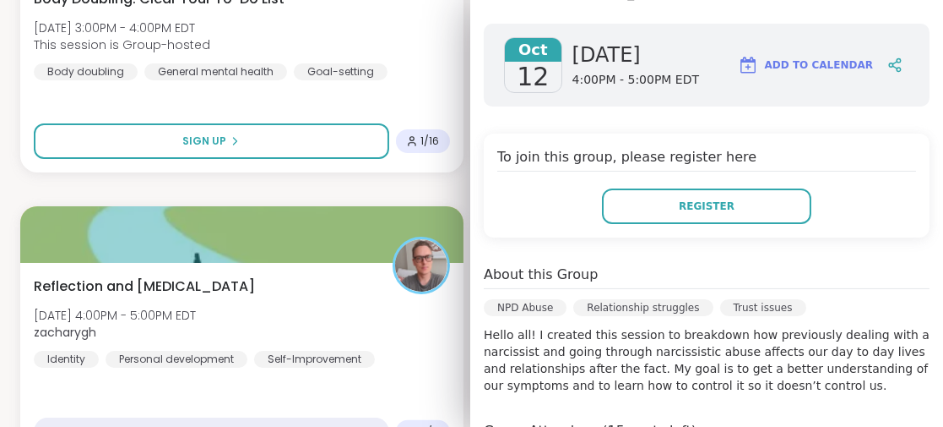
scroll to position [338, 0]
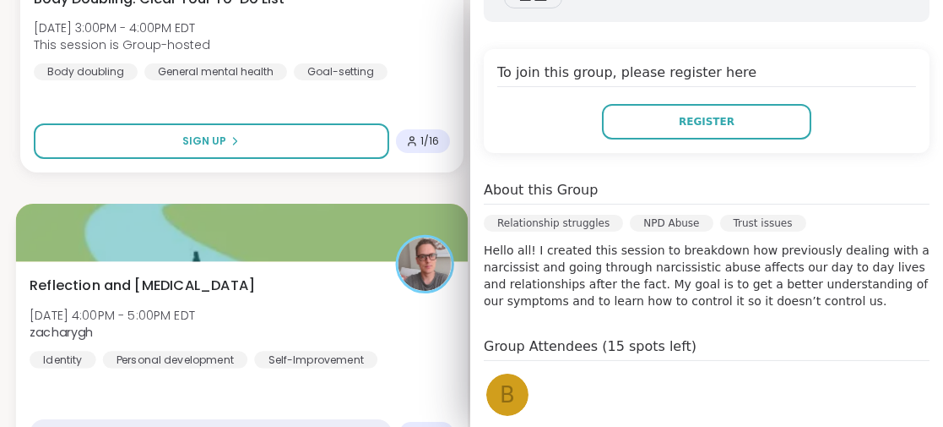
click at [255, 282] on span "Reflection and [MEDICAL_DATA]" at bounding box center [143, 284] width 226 height 20
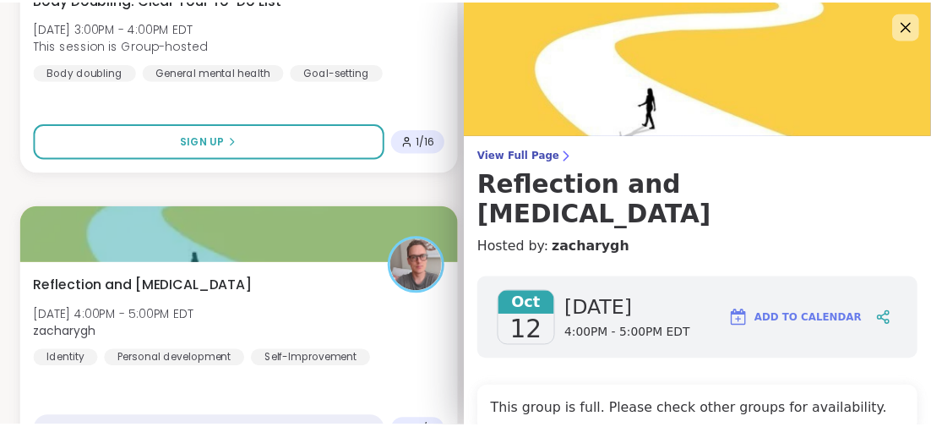
scroll to position [169, 0]
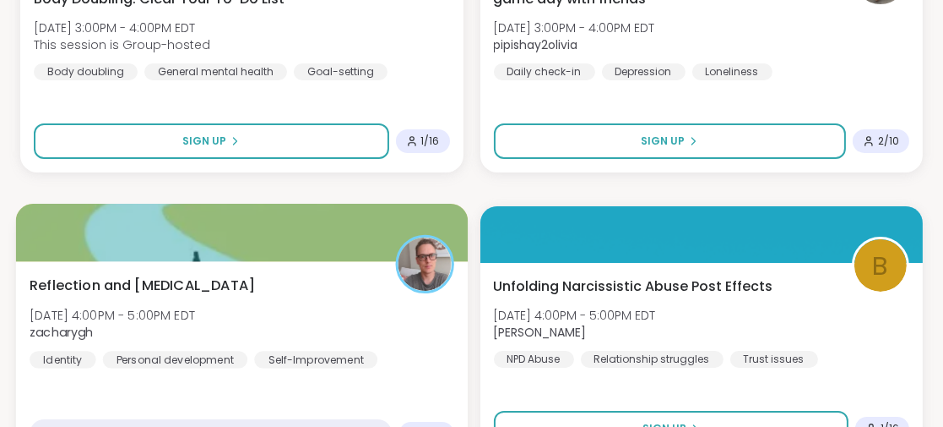
click at [312, 395] on div "Reflection and [MEDICAL_DATA] [DATE] 4:00PM - 5:00PM EDT zacharygh Identity Per…" at bounding box center [242, 361] width 452 height 201
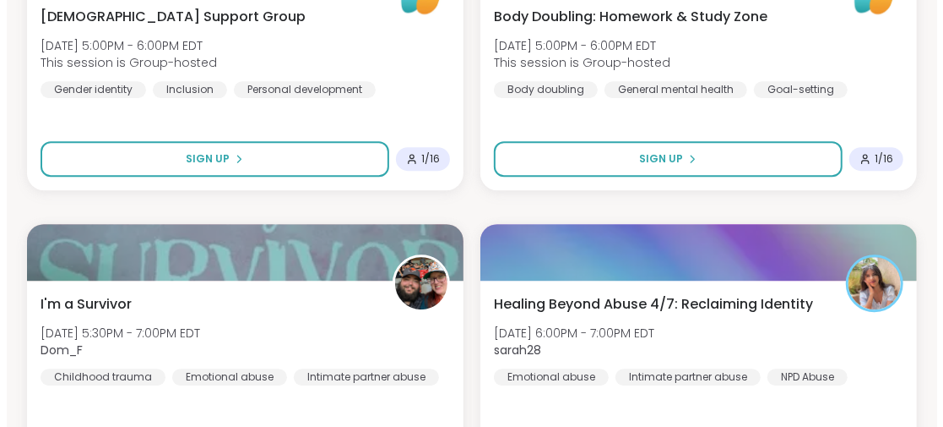
scroll to position [18524, 0]
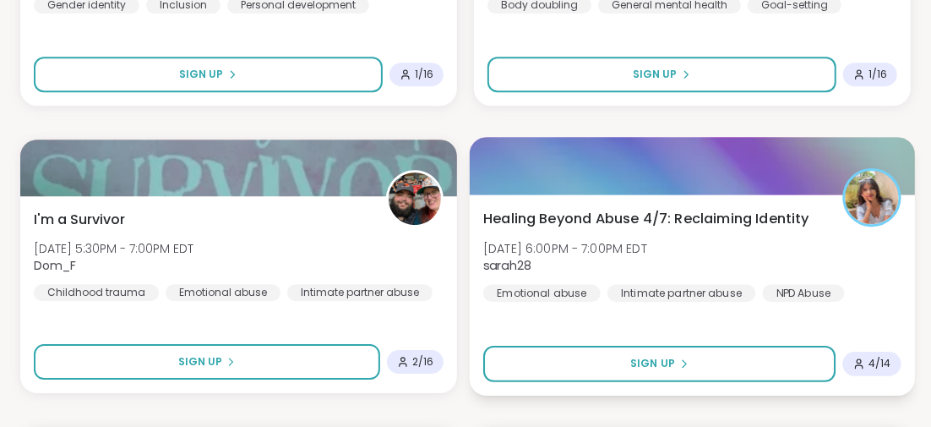
click at [632, 215] on span "Healing Beyond Abuse 4/7: Reclaiming Identity" at bounding box center [646, 218] width 326 height 20
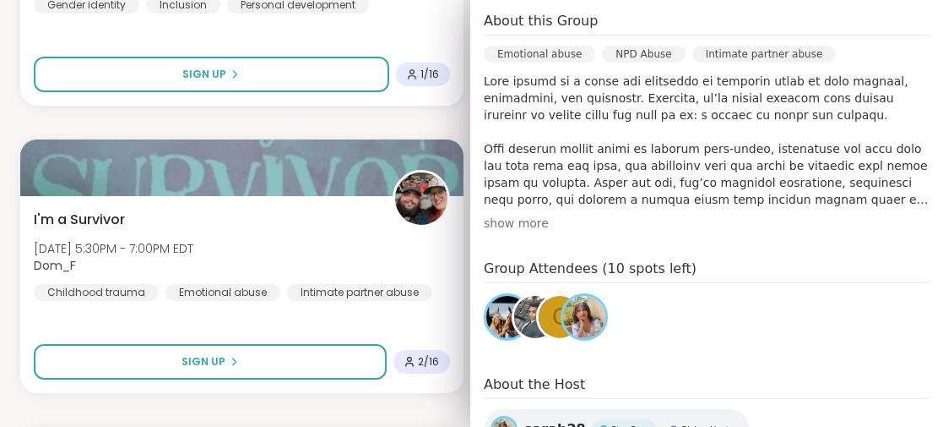
scroll to position [591, 0]
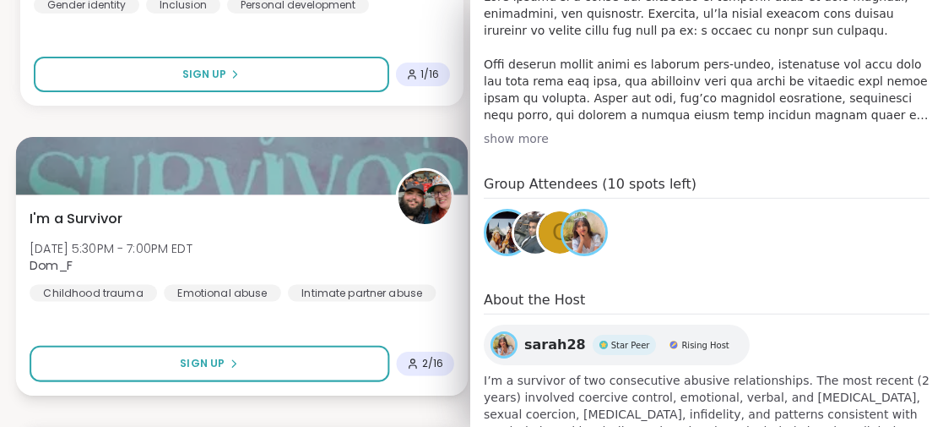
click at [182, 305] on div "I'm a Survivor [DATE] 5:30PM - 7:00PM EDT Dom_F Childhood trauma Emotional abus…" at bounding box center [242, 294] width 452 height 201
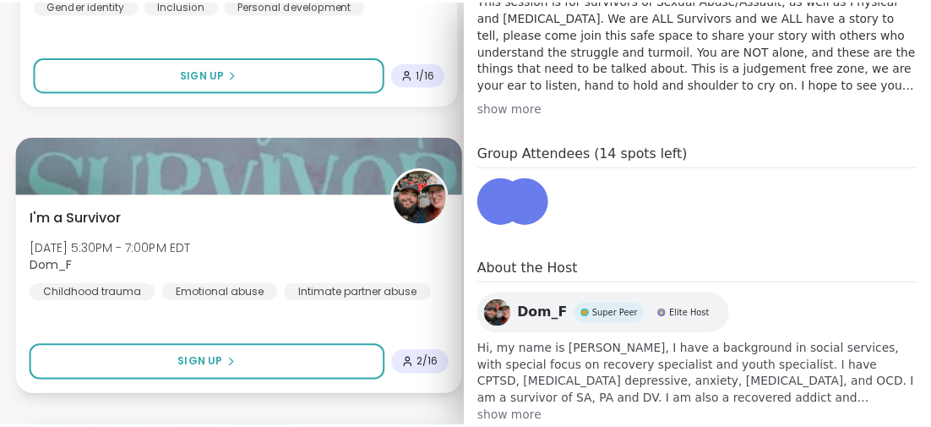
scroll to position [561, 0]
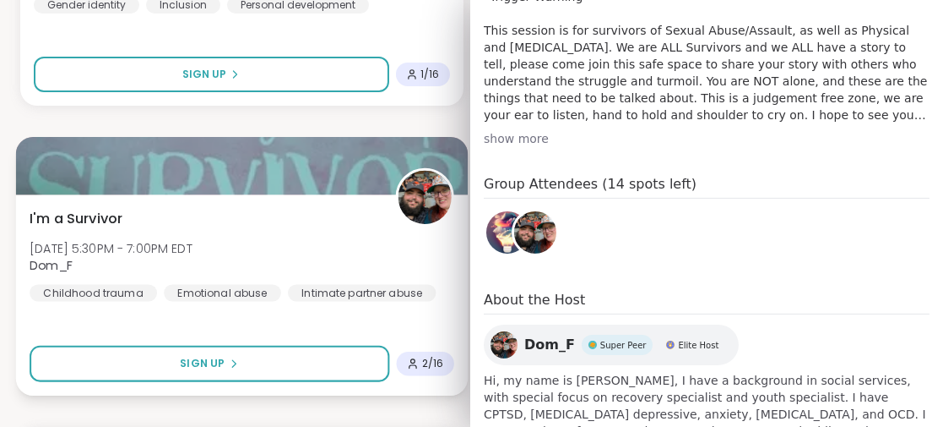
click at [326, 315] on div "I'm a Survivor [DATE] 5:30PM - 7:00PM EDT Dom_F Childhood trauma Emotional abus…" at bounding box center [242, 294] width 452 height 201
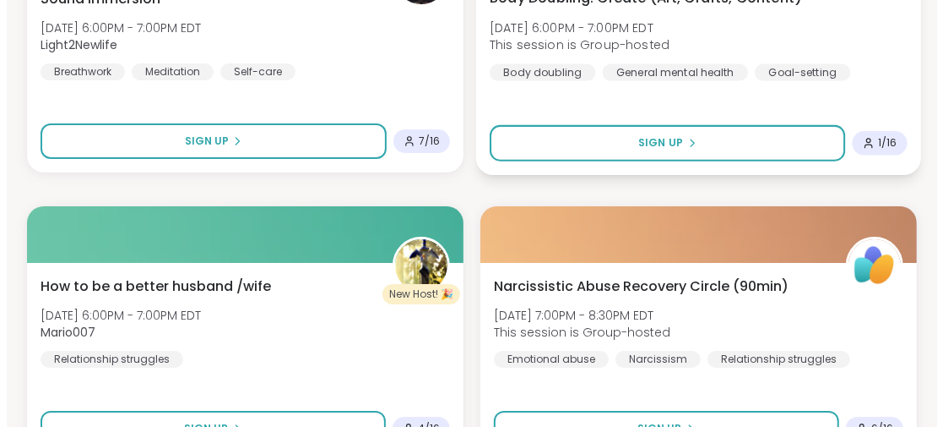
scroll to position [19115, 0]
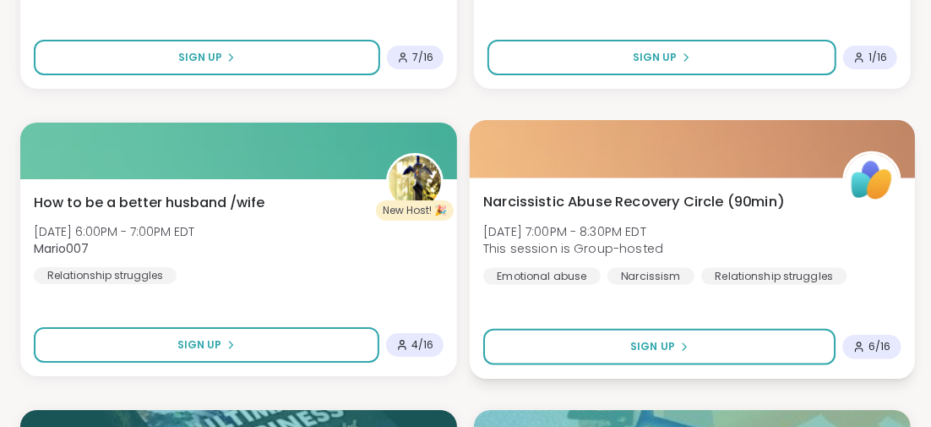
click at [601, 193] on span "Narcissistic Abuse Recovery Circle (90min)" at bounding box center [633, 201] width 301 height 20
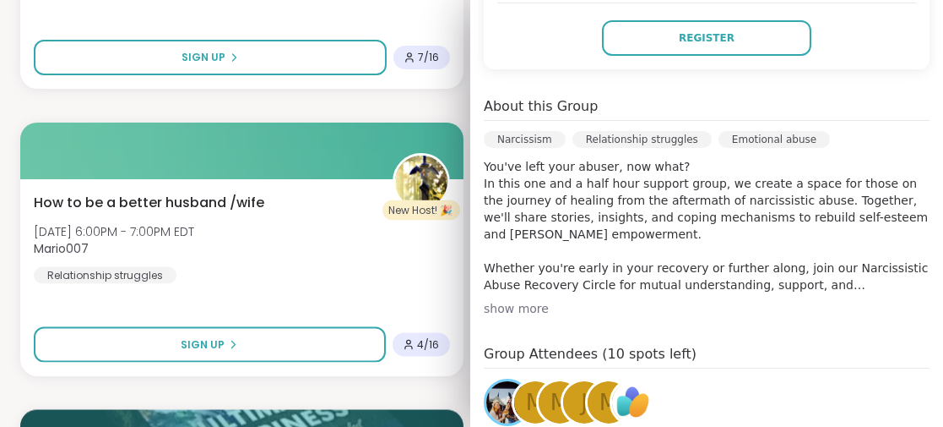
scroll to position [507, 0]
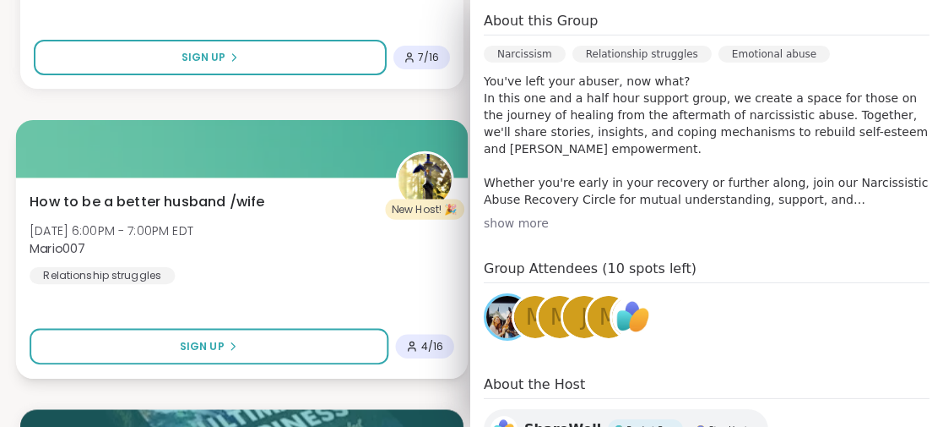
click at [287, 295] on div "How to be a better husband /wife [PERSON_NAME][DATE] 6:00PM - 7:00PM EDT Mario0…" at bounding box center [242, 277] width 452 height 201
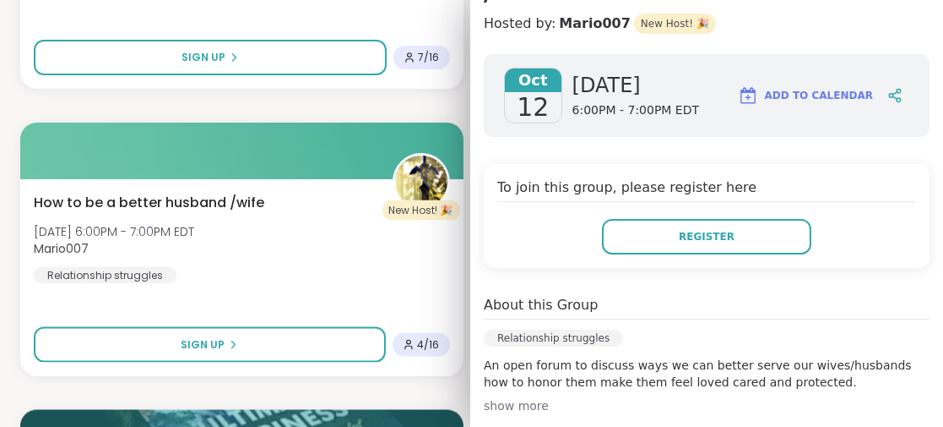
scroll to position [139, 0]
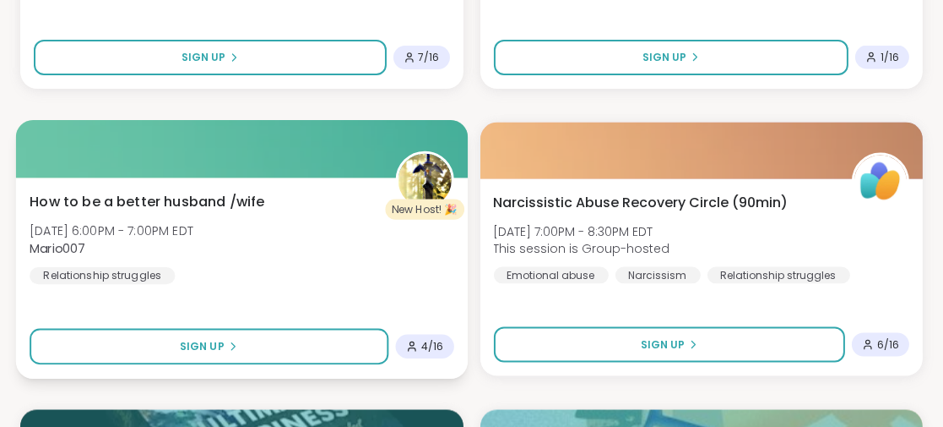
click at [264, 302] on div "How to be a better husband /wife [PERSON_NAME][DATE] 6:00PM - 7:00PM EDT Mario0…" at bounding box center [242, 277] width 452 height 201
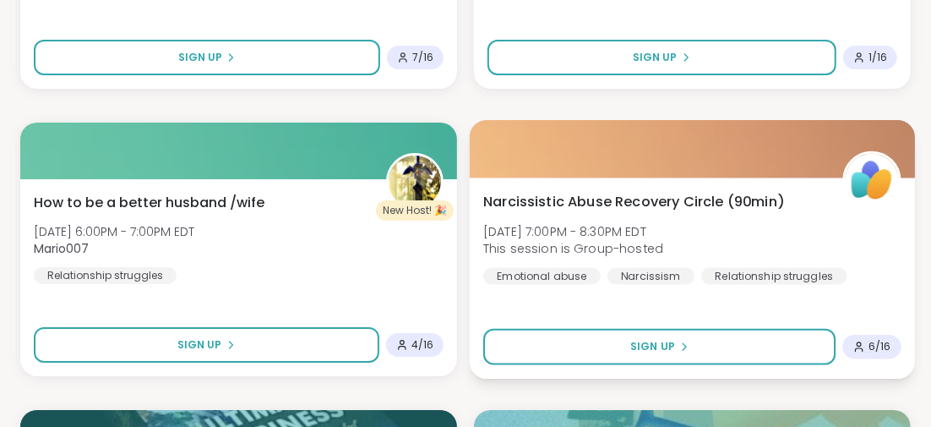
click at [595, 204] on span "Narcissistic Abuse Recovery Circle (90min)" at bounding box center [633, 201] width 301 height 20
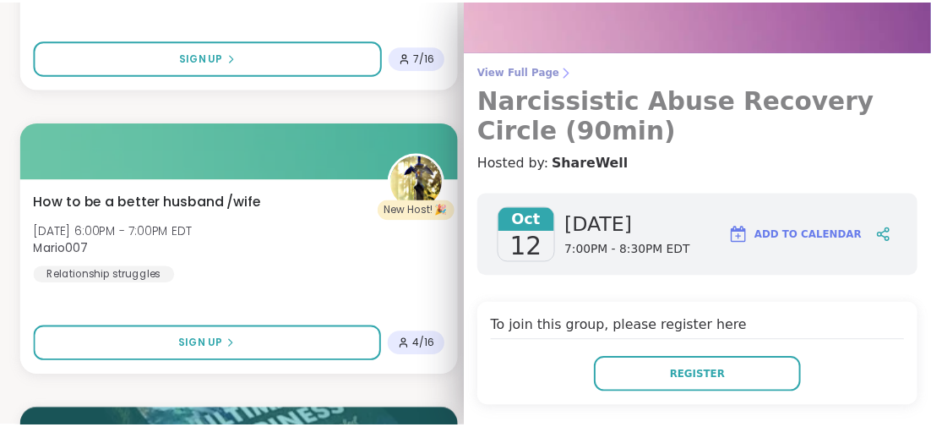
scroll to position [0, 0]
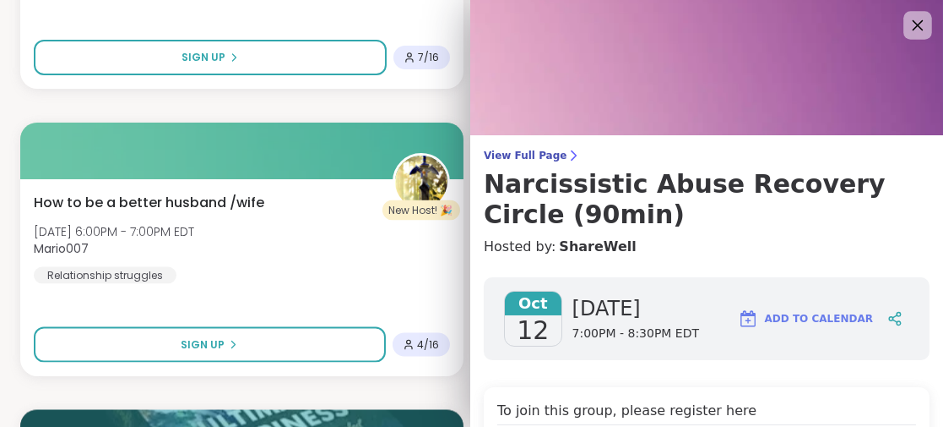
click at [907, 21] on icon at bounding box center [917, 24] width 21 height 21
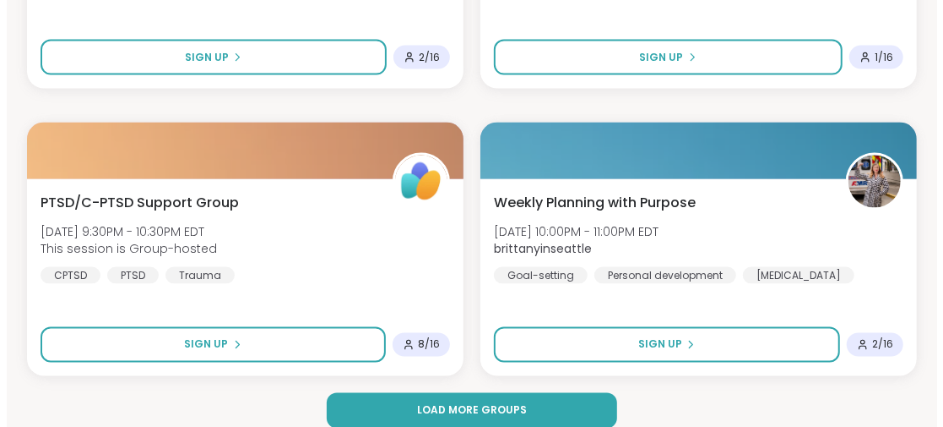
scroll to position [20568, 0]
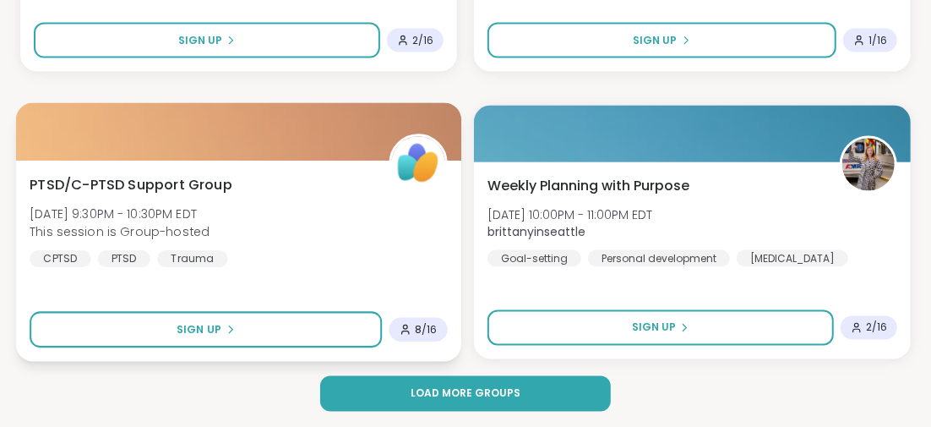
click at [180, 179] on span "PTSD/C-PTSD Support Group" at bounding box center [131, 184] width 203 height 20
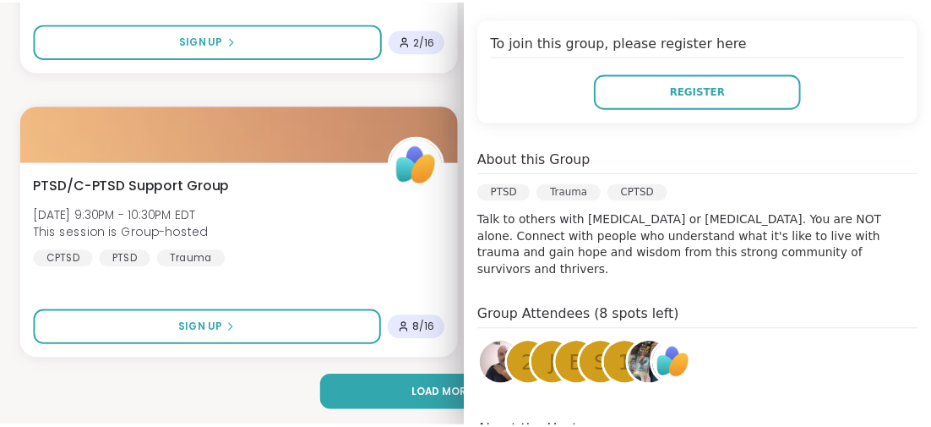
scroll to position [421, 0]
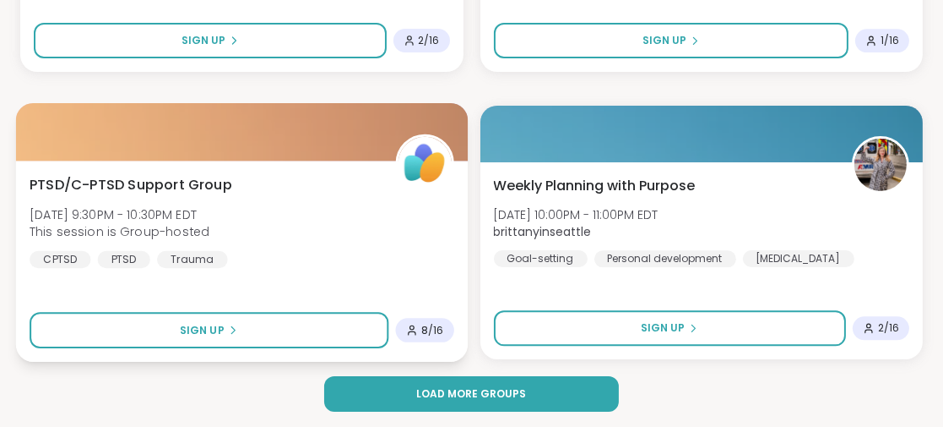
click at [237, 275] on div "PTSD/C-[MEDICAL_DATA] Support Group [DATE] 9:30PM - 10:30PM EDT This session is…" at bounding box center [242, 260] width 452 height 201
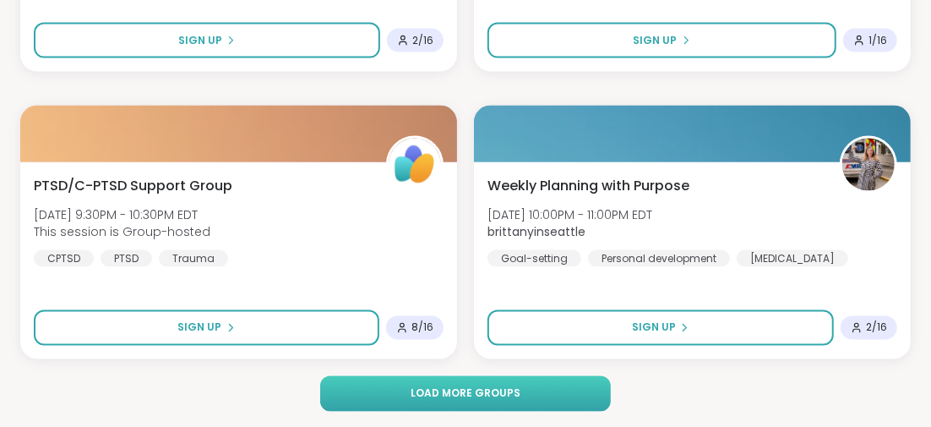
click at [509, 383] on button "Load more groups" at bounding box center [465, 393] width 290 height 35
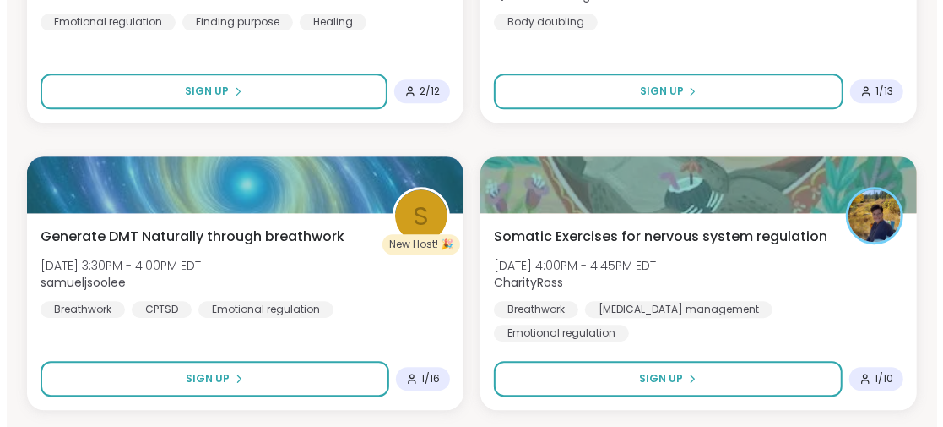
scroll to position [24622, 0]
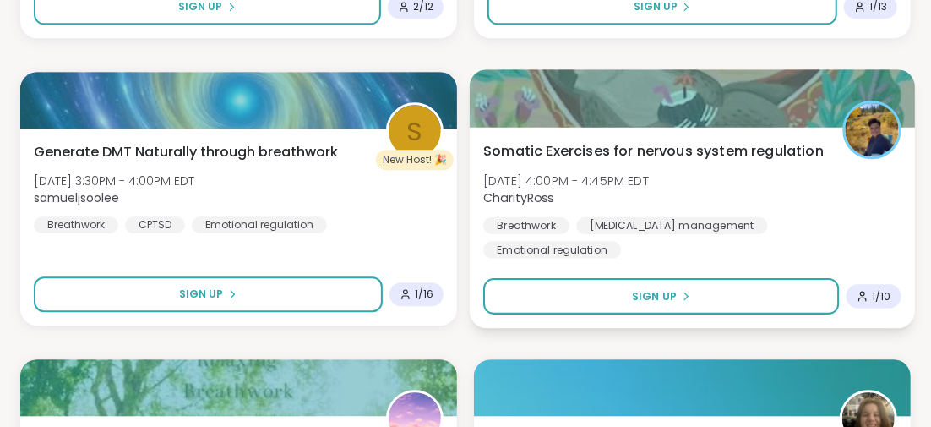
click at [621, 149] on span "Somatic Exercises for nervous system regulation" at bounding box center [653, 150] width 340 height 20
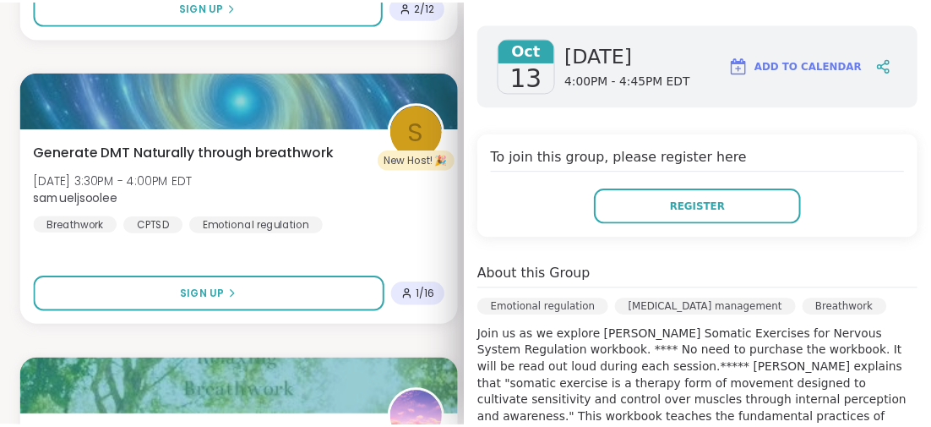
scroll to position [338, 0]
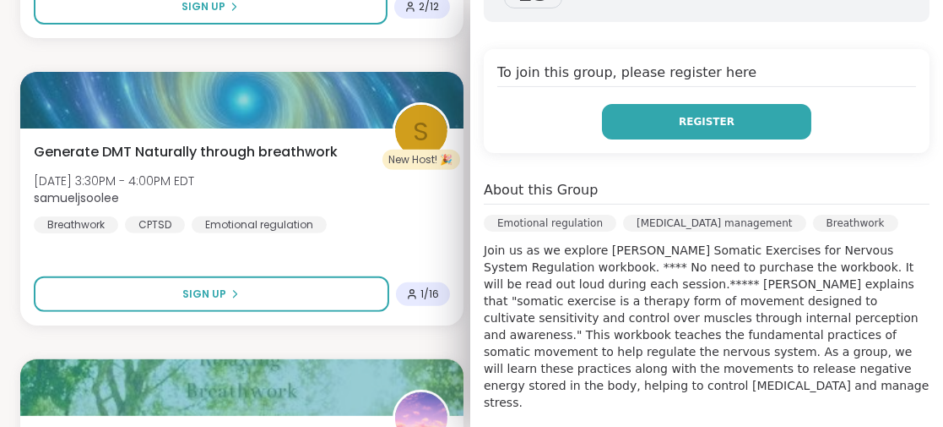
click at [655, 122] on button "Register" at bounding box center [706, 121] width 209 height 35
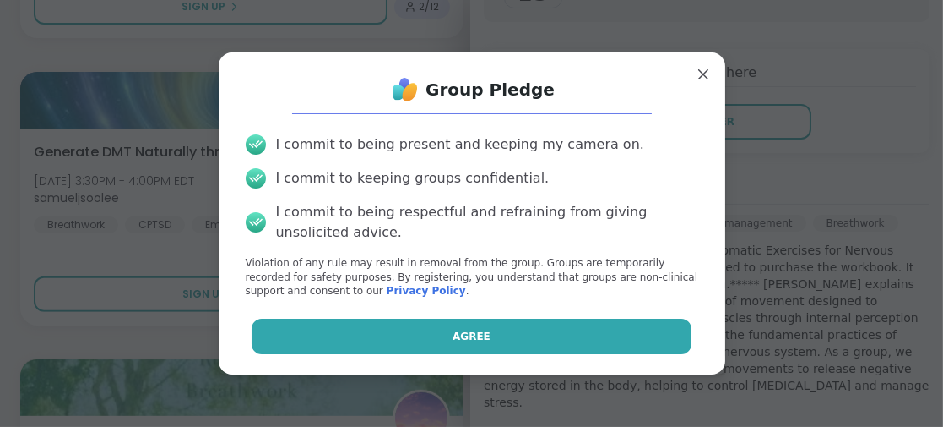
click at [505, 330] on button "Agree" at bounding box center [472, 335] width 440 height 35
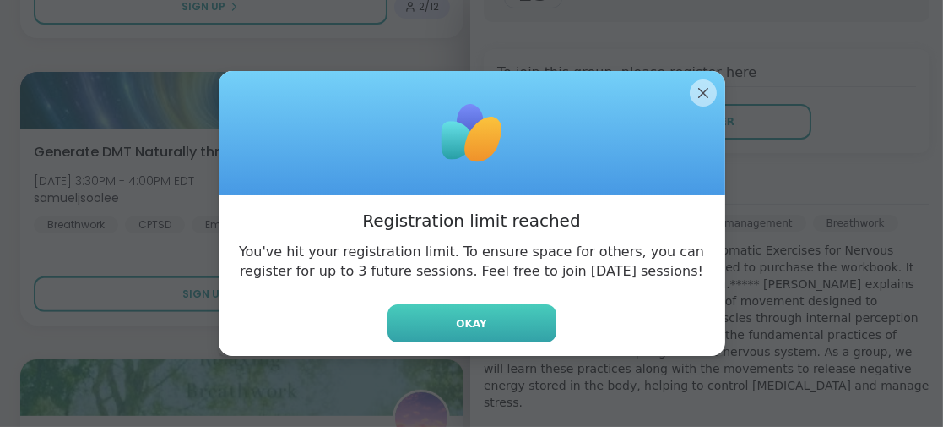
click at [480, 323] on button "Okay" at bounding box center [472, 323] width 169 height 38
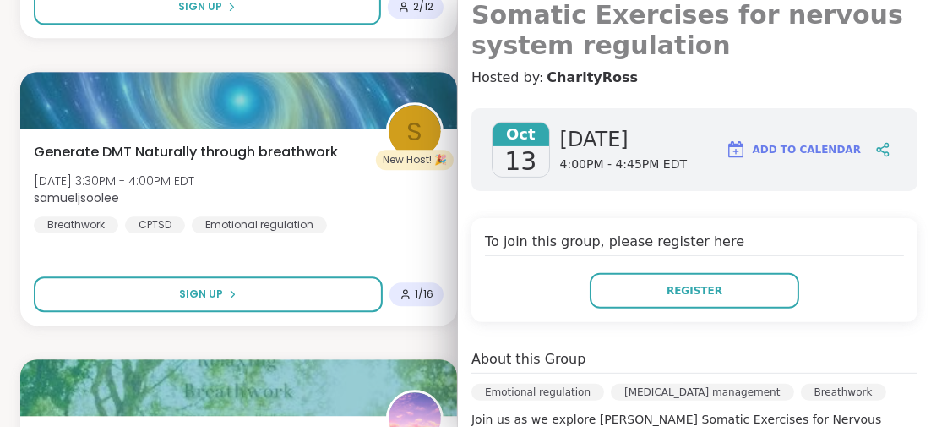
scroll to position [0, 0]
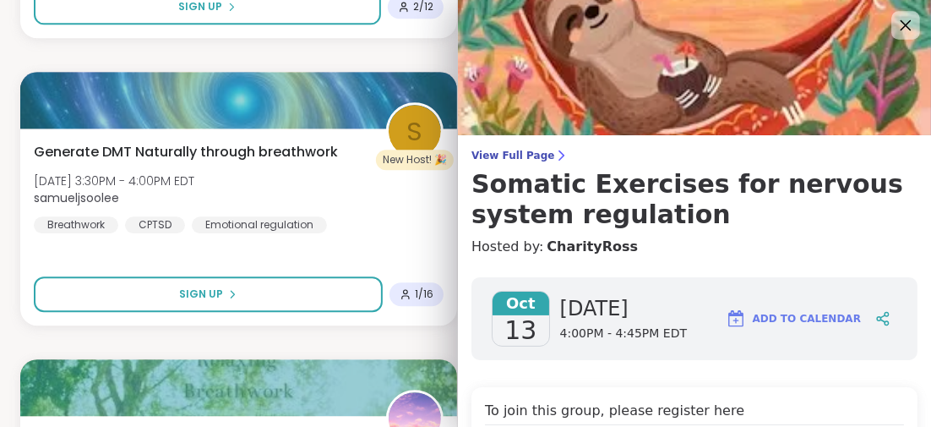
click at [900, 26] on icon at bounding box center [905, 25] width 11 height 11
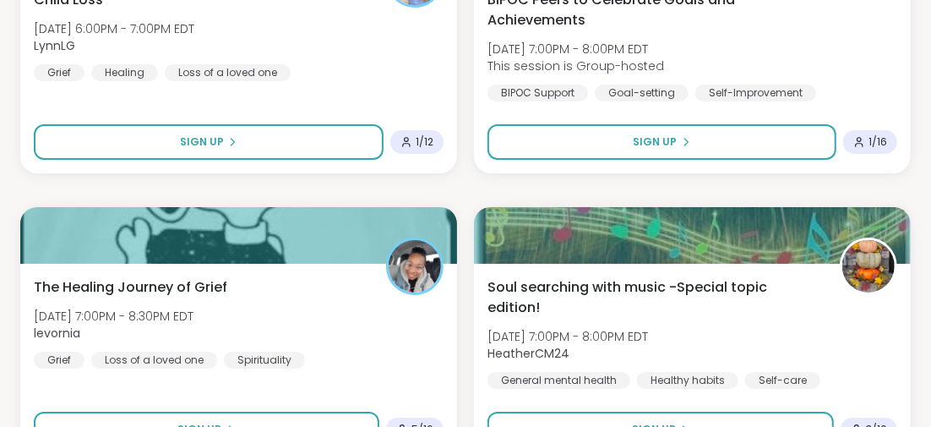
scroll to position [25737, 0]
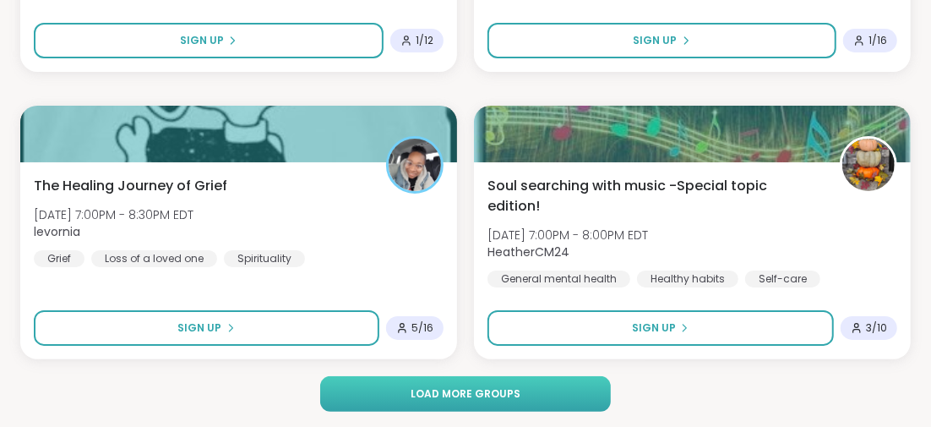
click at [377, 385] on button "Load more groups" at bounding box center [465, 393] width 290 height 35
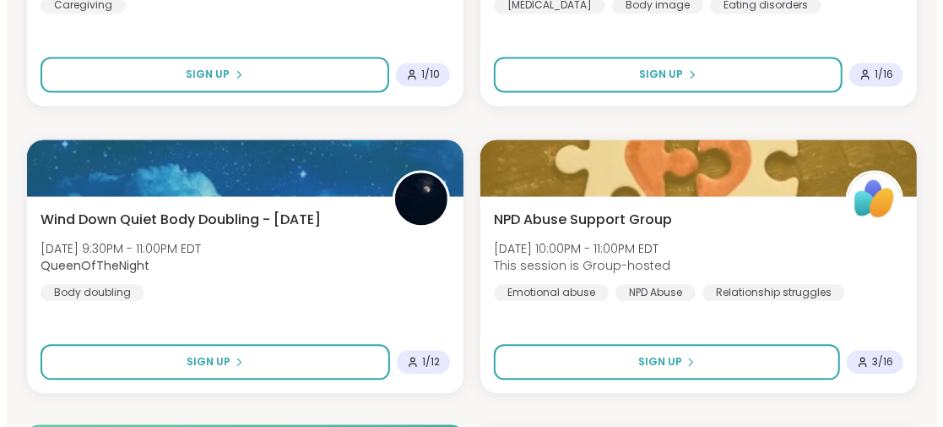
scroll to position [27511, 0]
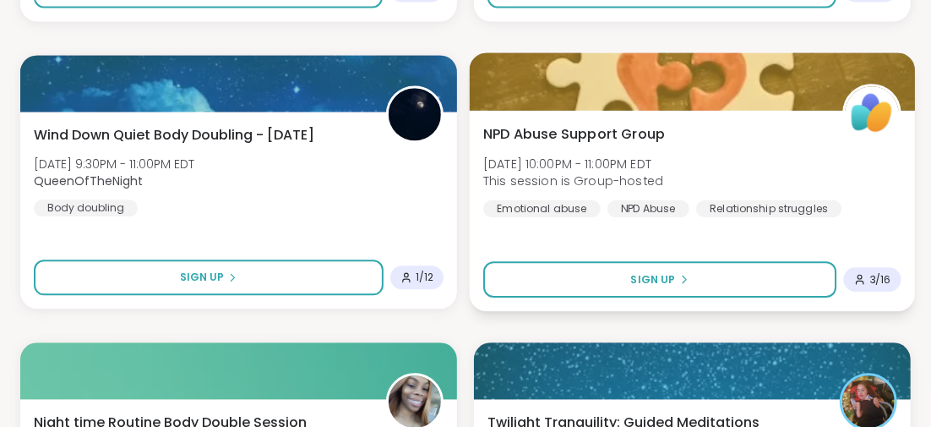
click at [584, 133] on span "NPD Abuse Support Group" at bounding box center [574, 133] width 182 height 20
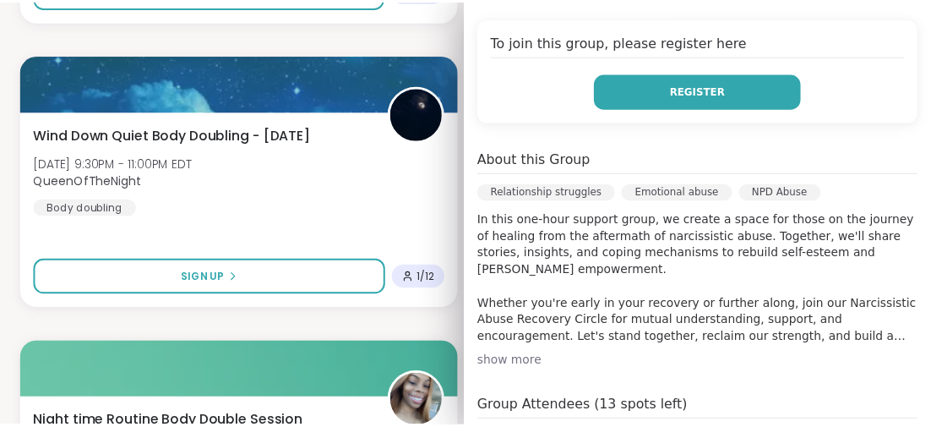
scroll to position [253, 0]
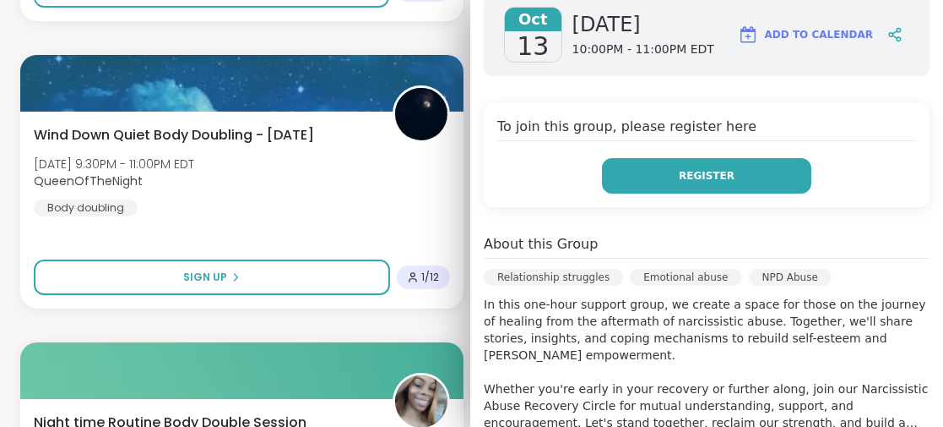
click at [695, 91] on div "[DATE] [DATE] 10:00PM - 11:00PM EDT Add to Calendar To join this group, please …" at bounding box center [706, 353] width 473 height 747
click at [683, 168] on span "Register" at bounding box center [707, 175] width 56 height 15
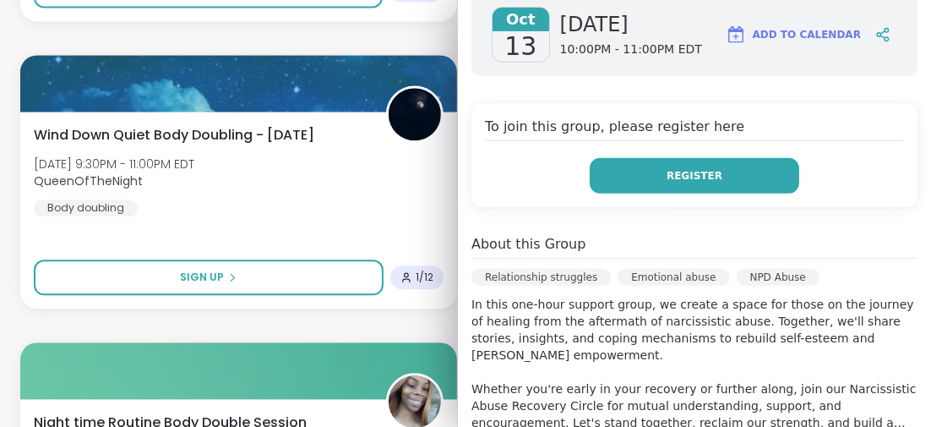
click at [685, 174] on span "Register" at bounding box center [694, 175] width 56 height 15
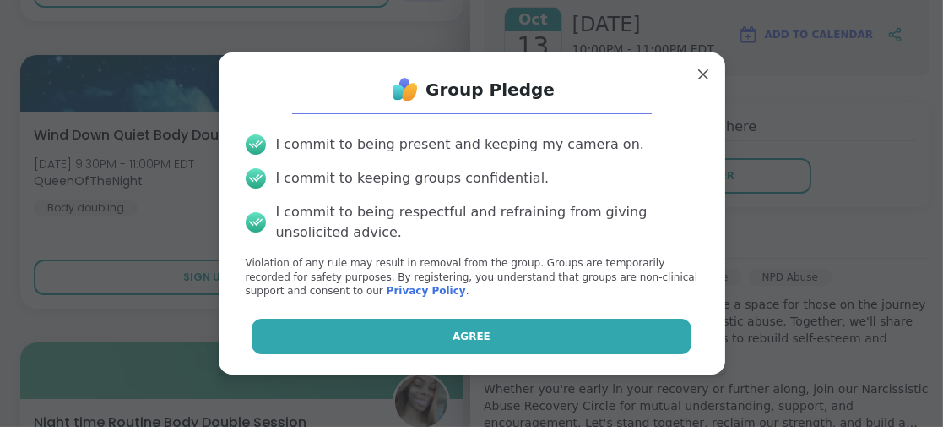
click at [508, 328] on button "Agree" at bounding box center [472, 335] width 440 height 35
